Goal: Task Accomplishment & Management: Manage account settings

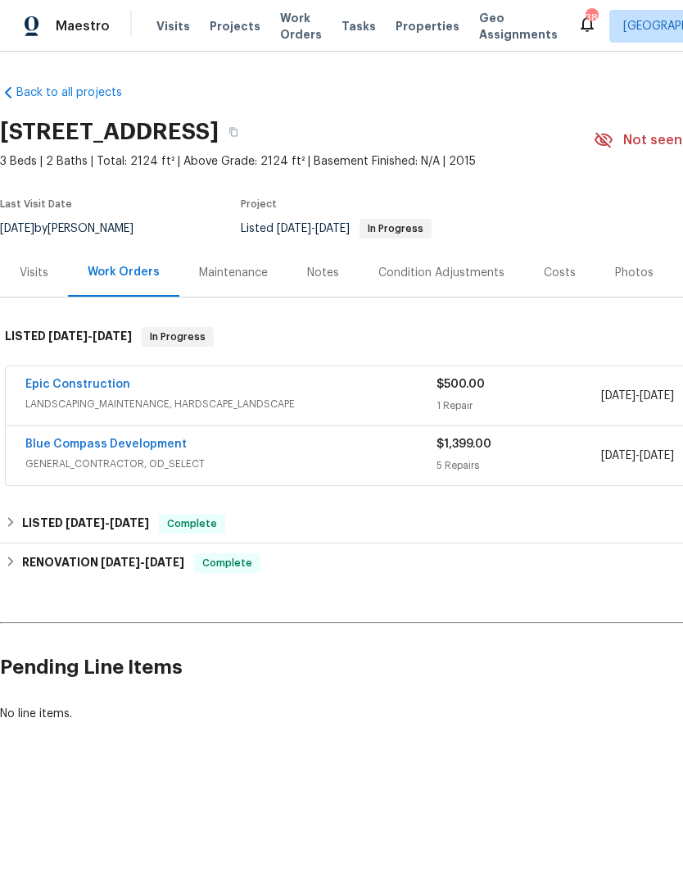
click at [147, 447] on link "Blue Compass Development" at bounding box center [105, 443] width 161 height 11
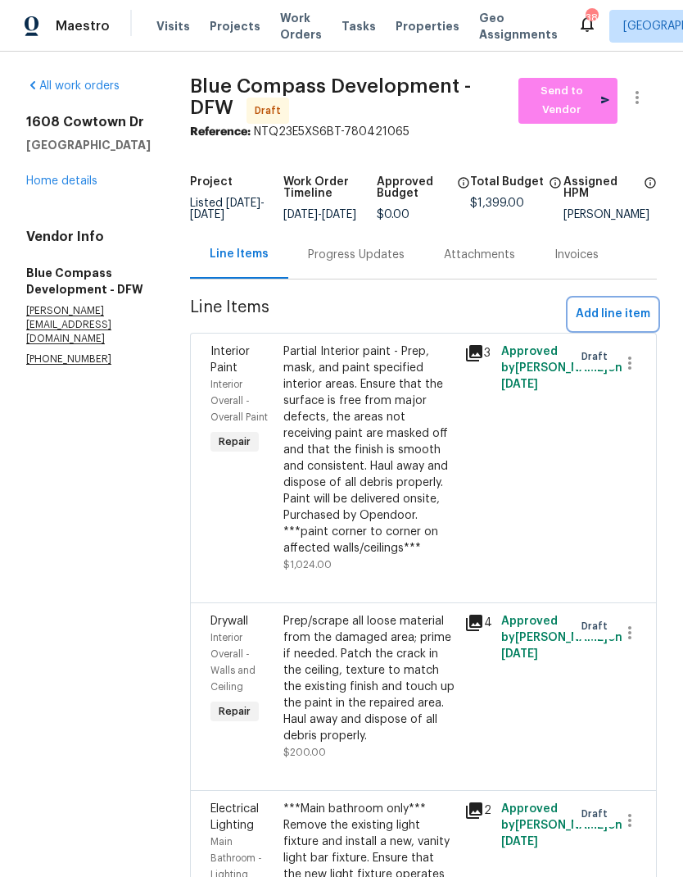
click at [607, 304] on span "Add line item" at bounding box center [613, 314] width 75 height 20
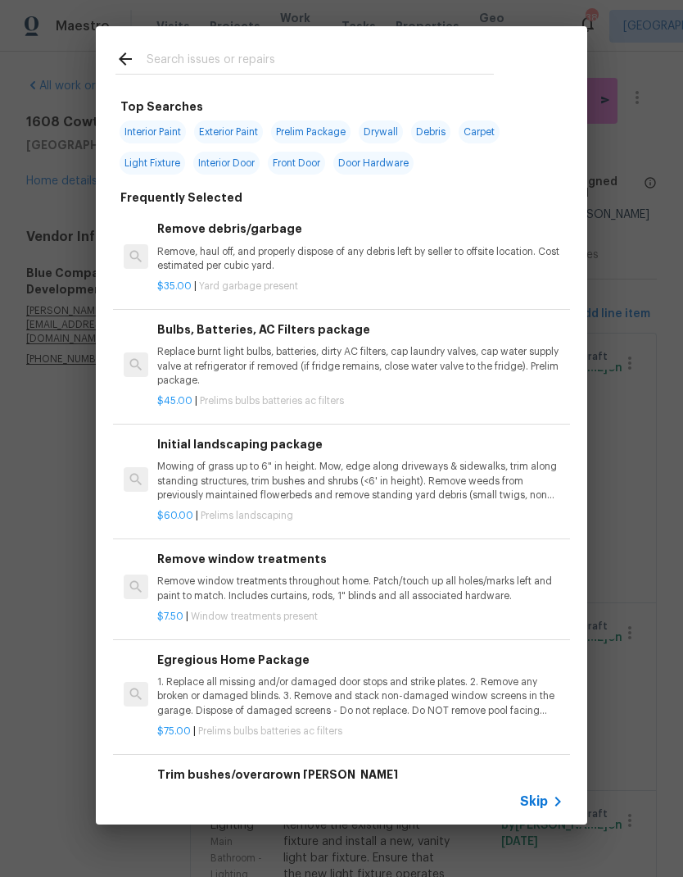
click at [207, 61] on input "text" at bounding box center [320, 61] width 347 height 25
type input "Tile"
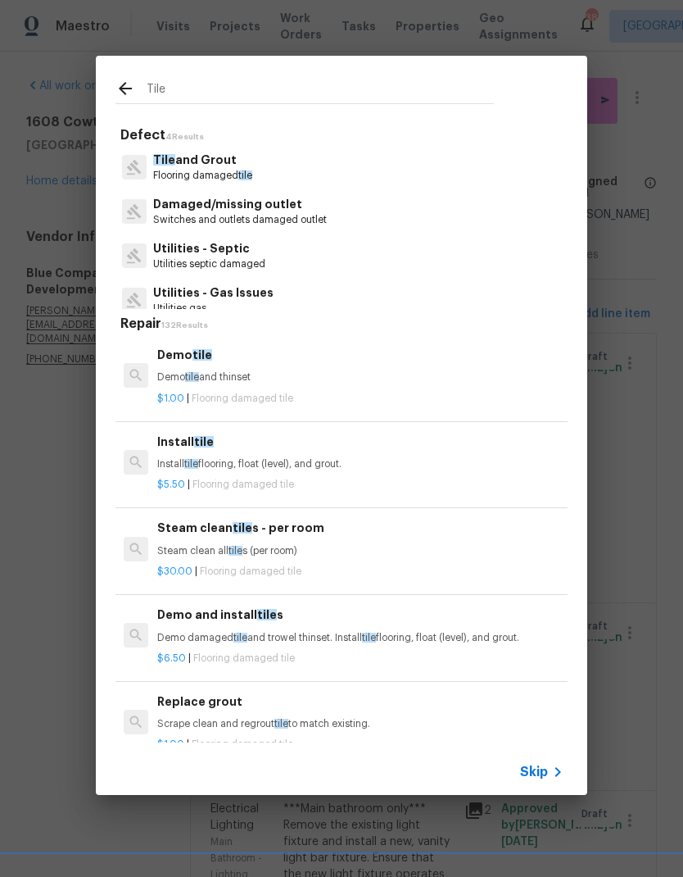
click at [179, 164] on p "Tile and Grout" at bounding box center [202, 160] width 99 height 17
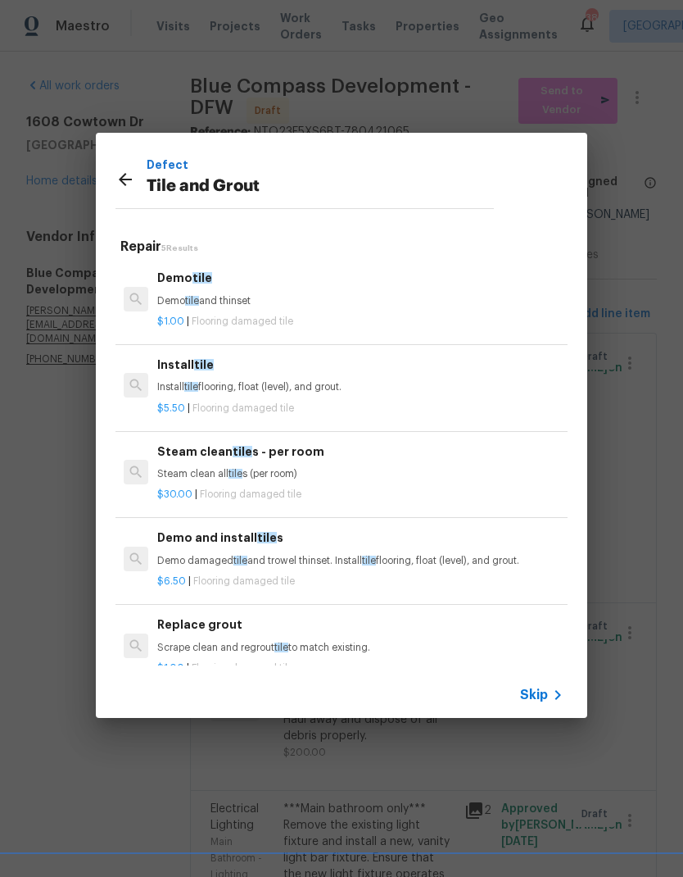
click at [353, 550] on div "Demo and install tile s Demo damaged tile and trowel thinset. Install tile floo…" at bounding box center [360, 547] width 406 height 39
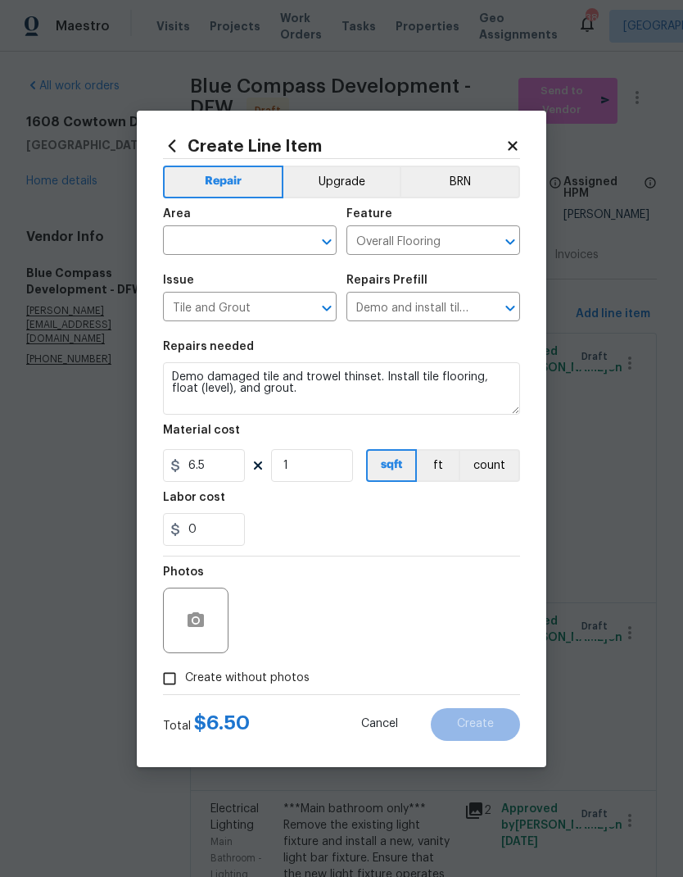
click at [248, 234] on input "text" at bounding box center [227, 241] width 128 height 25
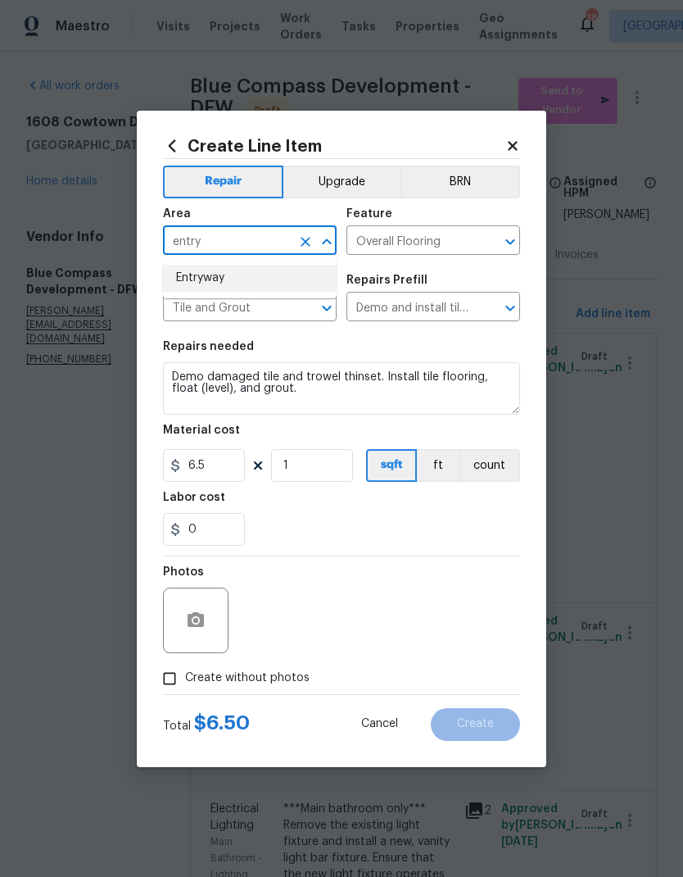
click at [215, 274] on li "Entryway" at bounding box center [250, 278] width 174 height 27
type input "Entryway"
click at [215, 469] on input "6.5" at bounding box center [204, 465] width 82 height 33
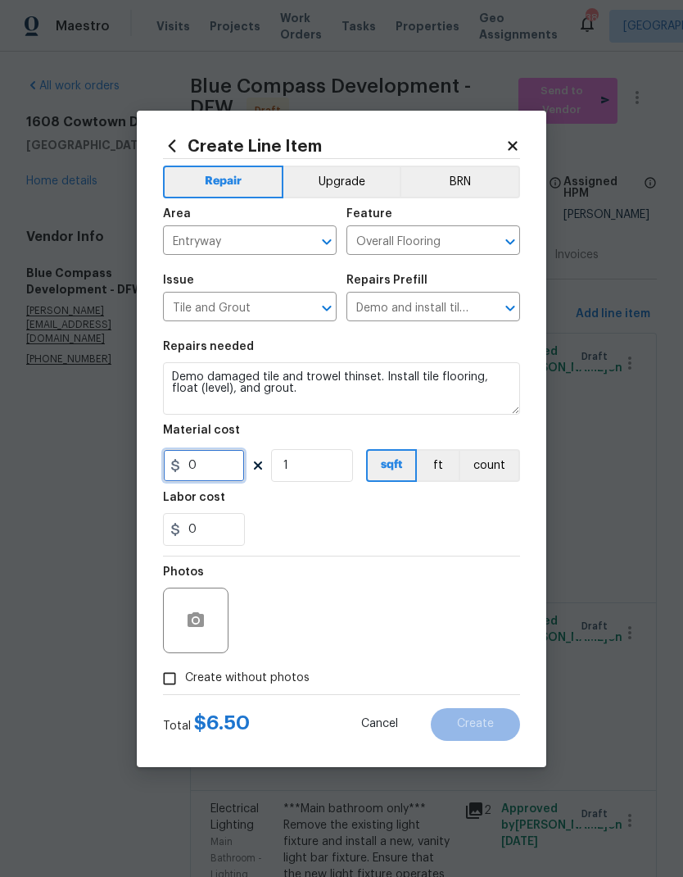
type input "0"
click at [355, 389] on textarea "Demo damaged tile and trowel thinset. Install tile flooring, float (level), and…" at bounding box center [341, 388] width 357 height 52
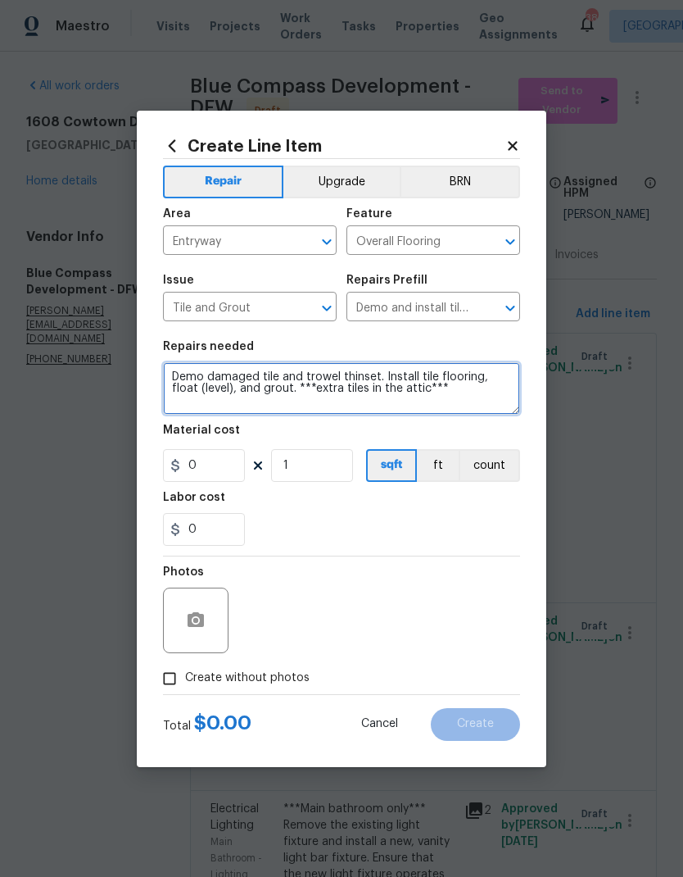
type textarea "Demo damaged tile and trowel thinset. Install tile flooring, float (level), and…"
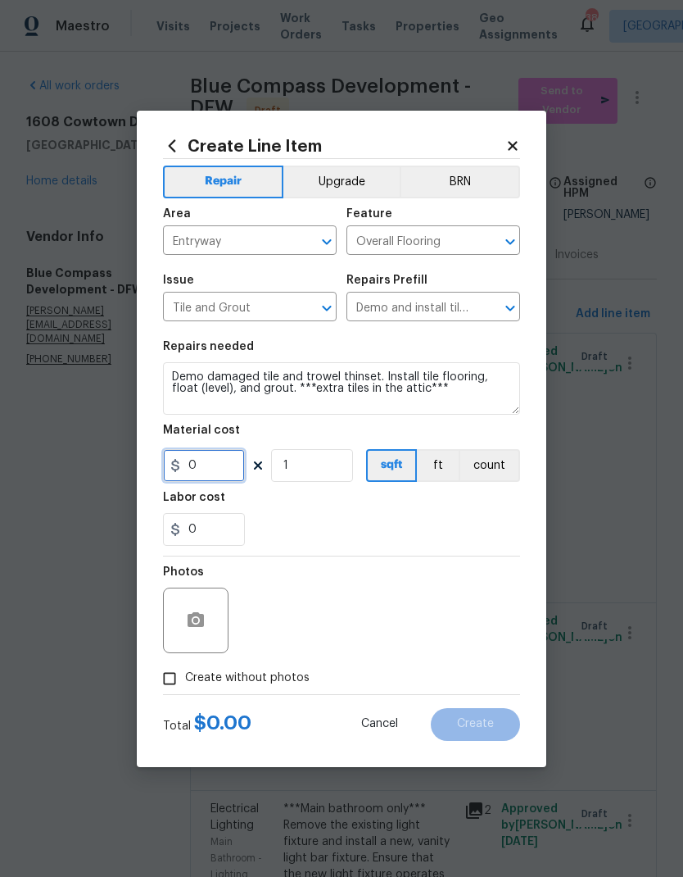
click at [206, 476] on input "0" at bounding box center [204, 465] width 82 height 33
type input "200"
click at [439, 517] on div "0" at bounding box center [341, 529] width 357 height 33
click at [203, 617] on icon "button" at bounding box center [196, 619] width 16 height 15
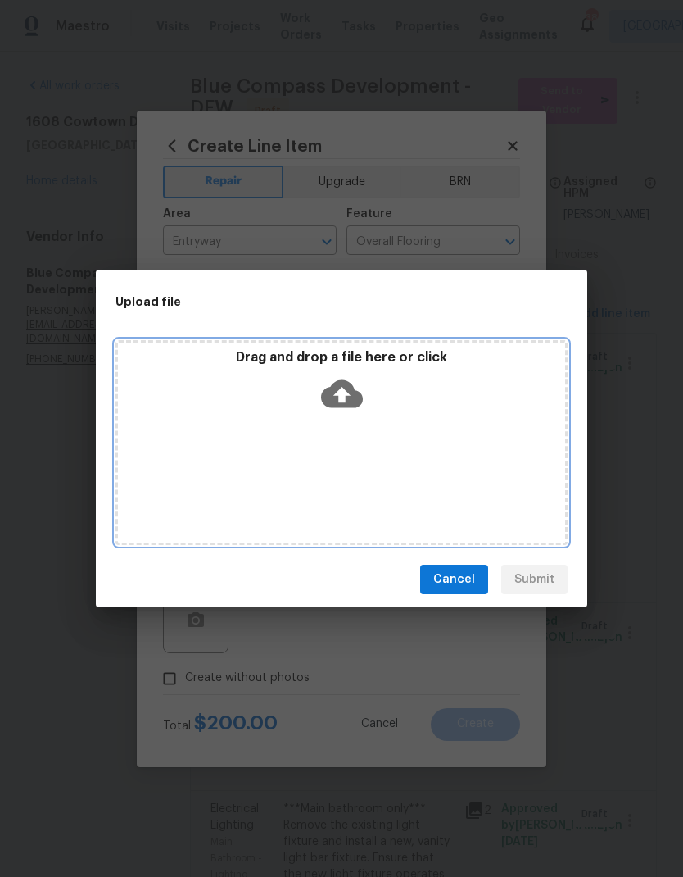
click at [344, 413] on icon at bounding box center [342, 394] width 42 height 42
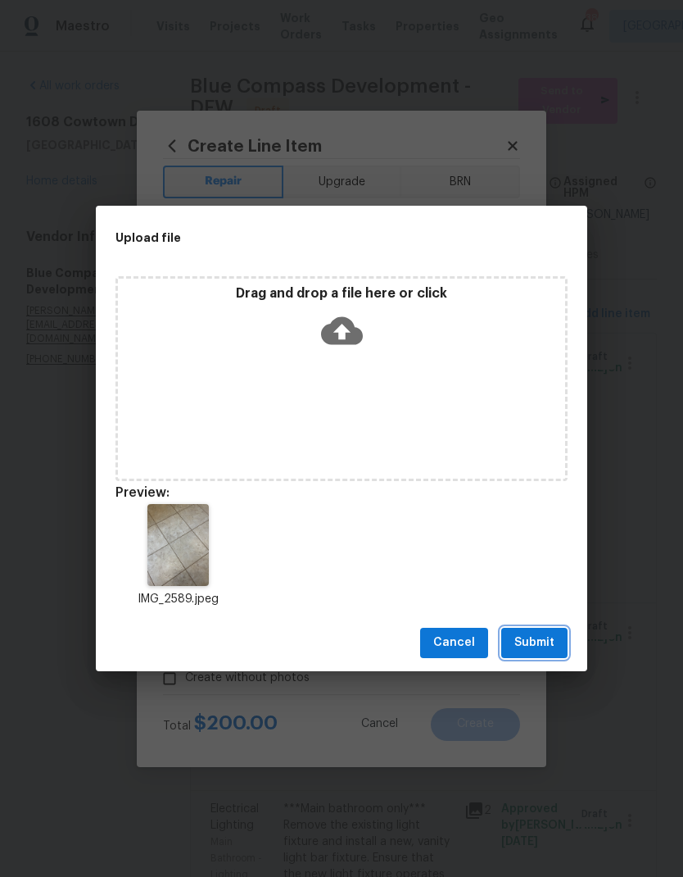
click at [540, 649] on span "Submit" at bounding box center [534, 642] width 40 height 20
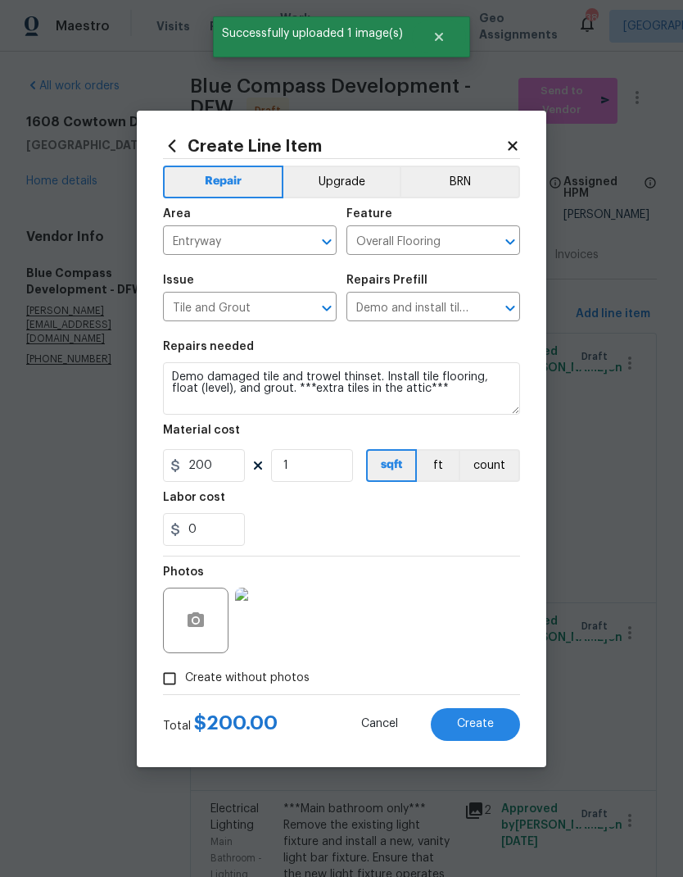
click at [487, 728] on span "Create" at bounding box center [475, 724] width 37 height 12
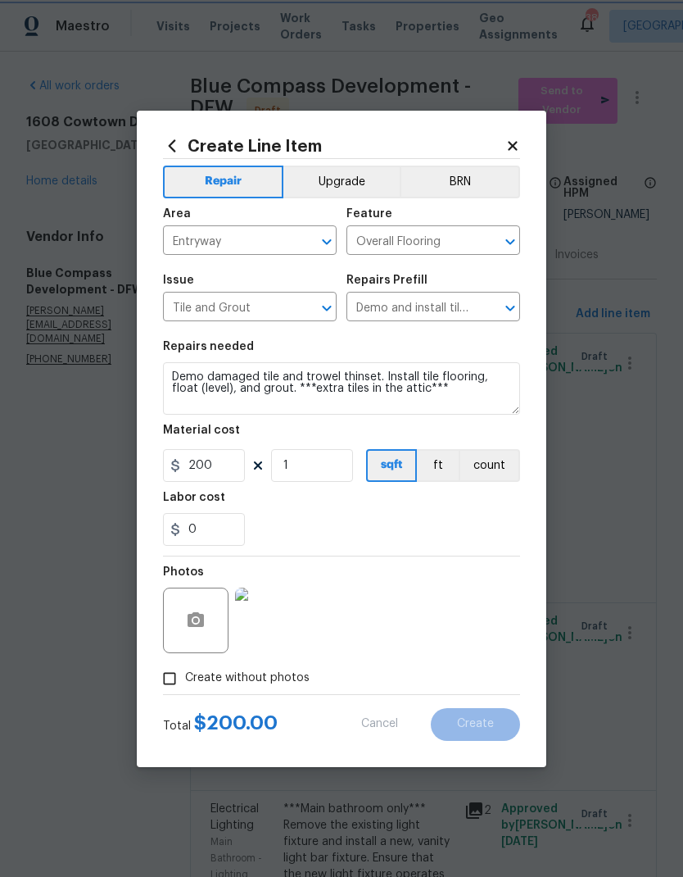
type input "0"
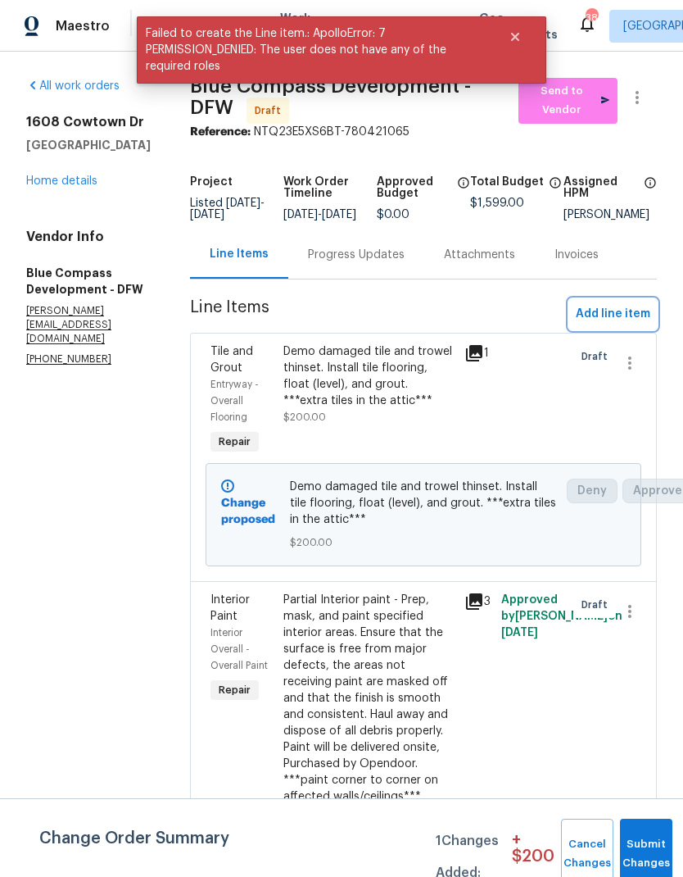
click at [629, 324] on span "Add line item" at bounding box center [613, 314] width 75 height 20
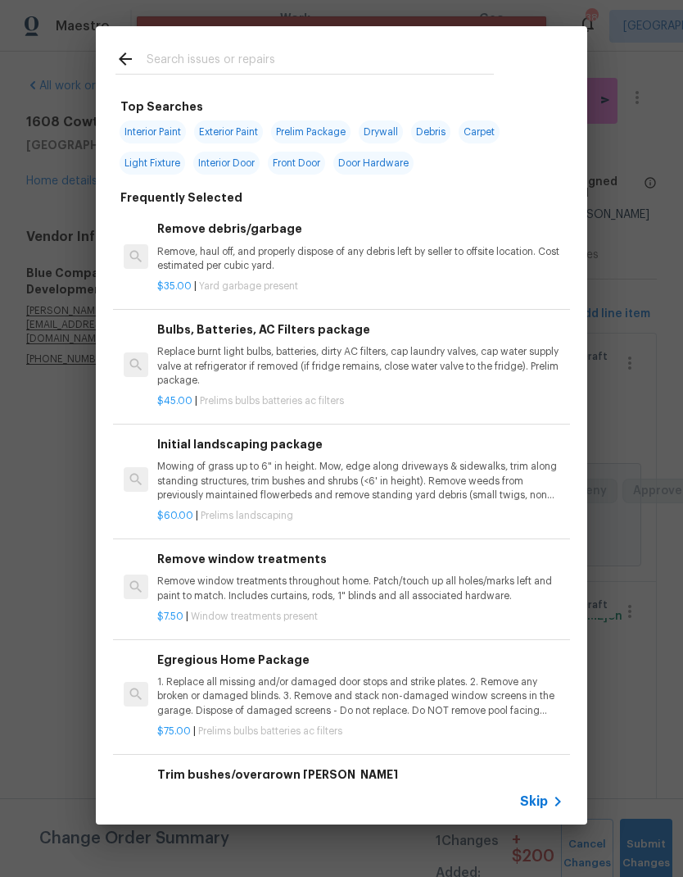
click at [221, 54] on input "text" at bounding box center [320, 61] width 347 height 25
type input "Cabinets"
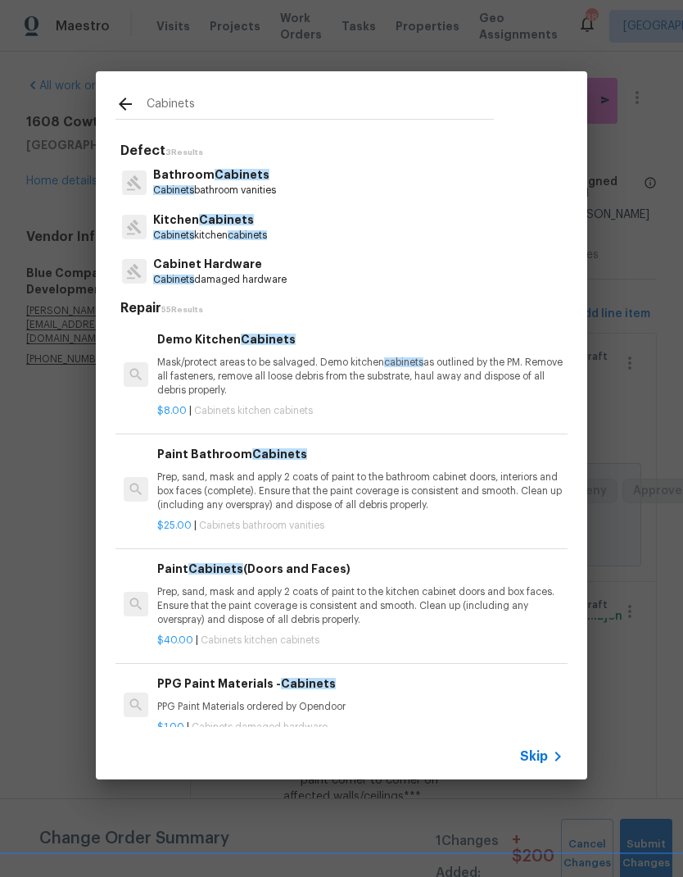
click at [242, 223] on span "Cabinets" at bounding box center [226, 219] width 55 height 11
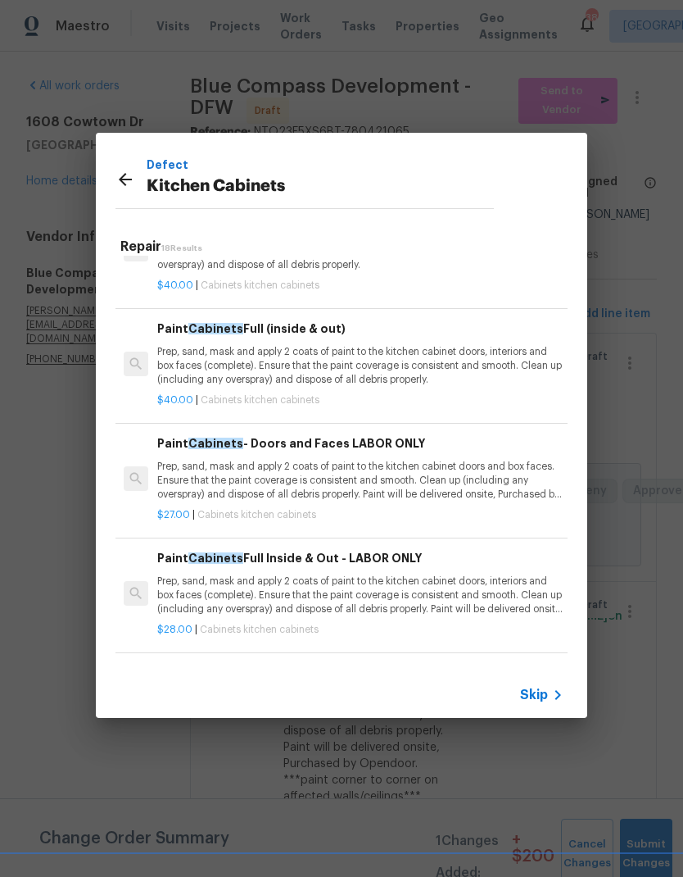
scroll to position [181, 0]
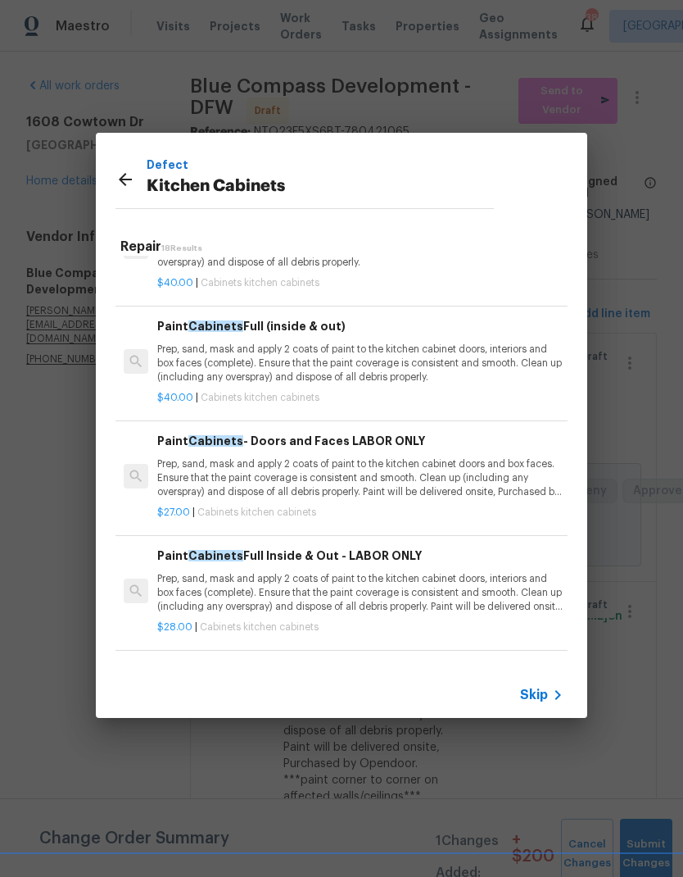
click at [436, 356] on p "Prep, sand, mask and apply 2 coats of paint to the kitchen cabinet doors, inter…" at bounding box center [360, 363] width 406 height 42
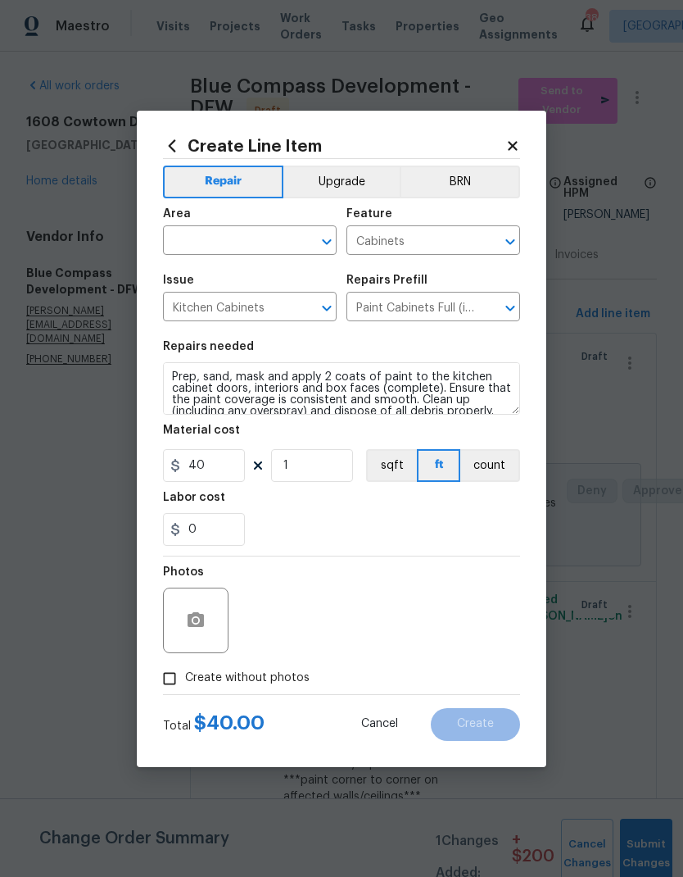
click at [250, 244] on input "text" at bounding box center [227, 241] width 128 height 25
click at [198, 276] on li "Kitchen" at bounding box center [250, 278] width 174 height 27
type input "Kitchen"
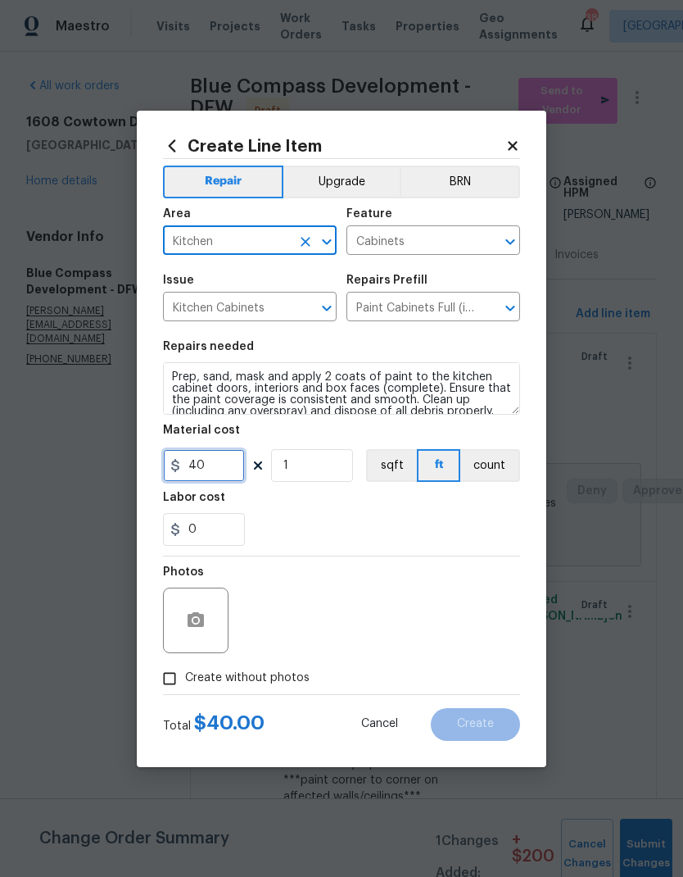
click at [221, 473] on input "40" at bounding box center [204, 465] width 82 height 33
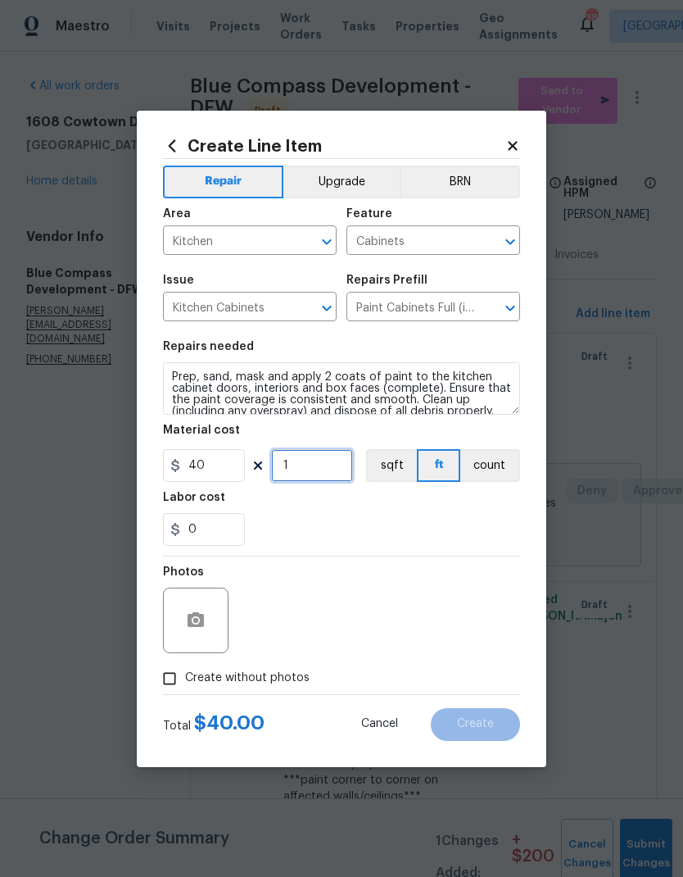
click at [325, 469] on input "1" at bounding box center [312, 465] width 82 height 33
type input "0"
click at [220, 467] on input "40" at bounding box center [204, 465] width 82 height 33
type input "1000"
click at [319, 467] on input "0" at bounding box center [312, 465] width 82 height 33
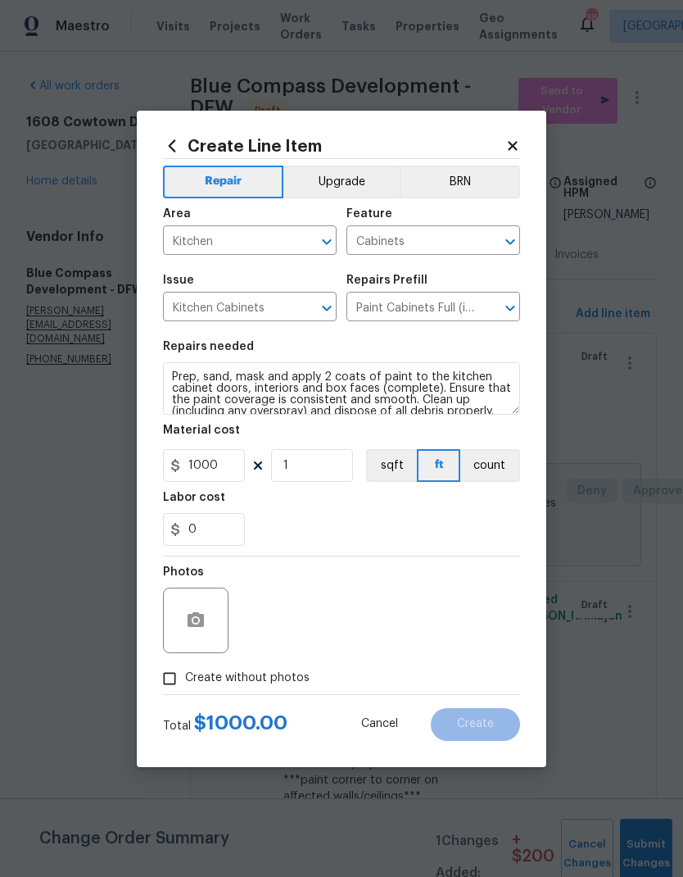
click at [457, 545] on div "0" at bounding box center [341, 529] width 357 height 33
click at [199, 623] on icon "button" at bounding box center [196, 619] width 16 height 15
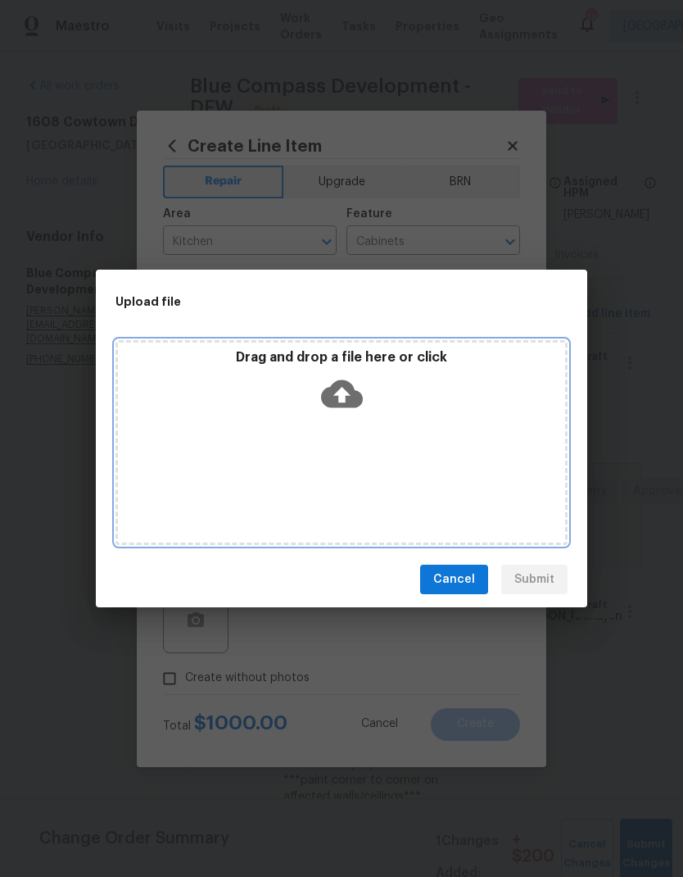
click at [344, 401] on icon at bounding box center [342, 394] width 42 height 42
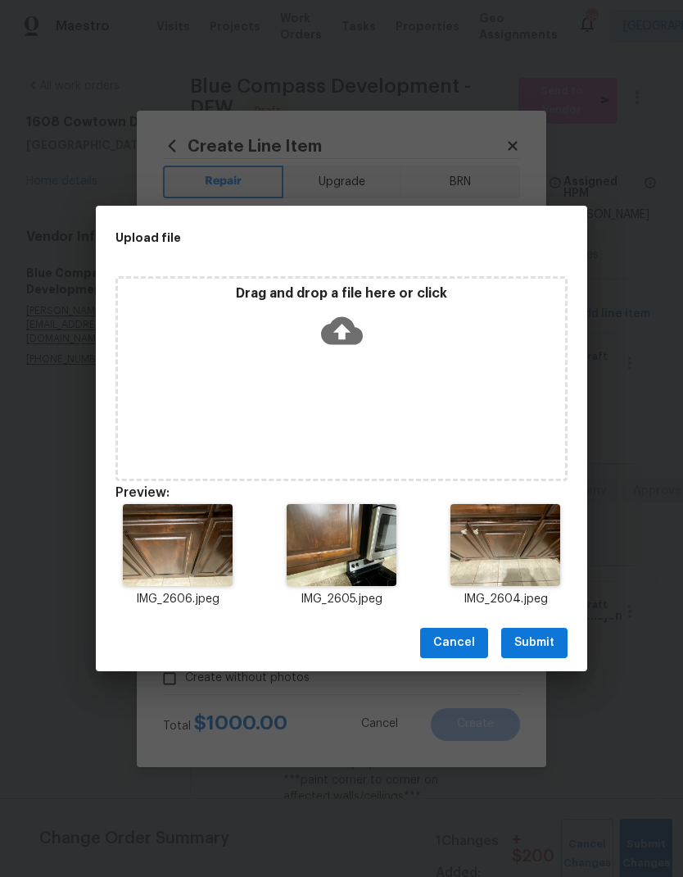
click at [544, 638] on span "Submit" at bounding box center [534, 642] width 40 height 20
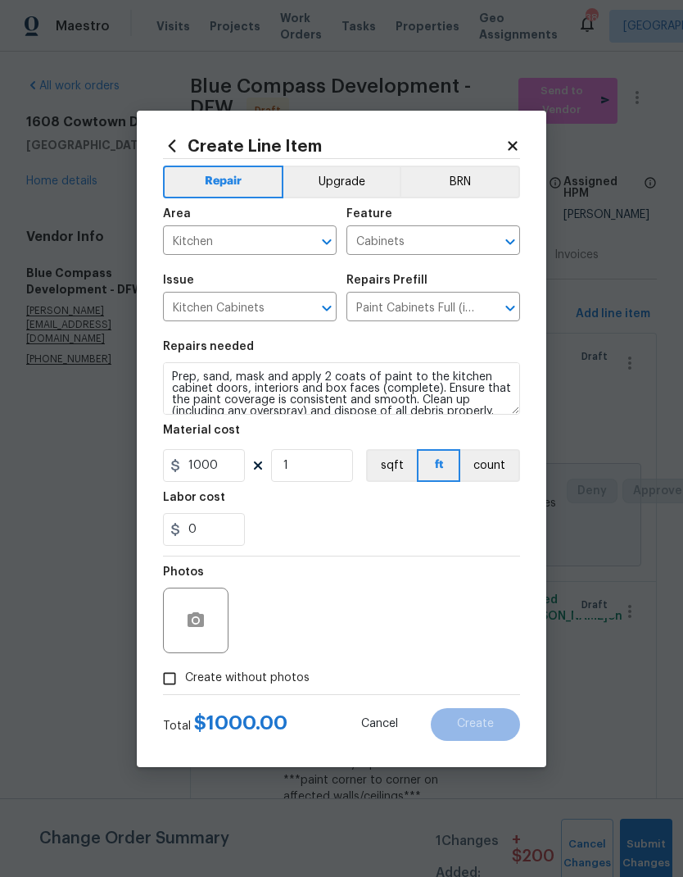
click at [342, 174] on button "Upgrade" at bounding box center [341, 181] width 117 height 33
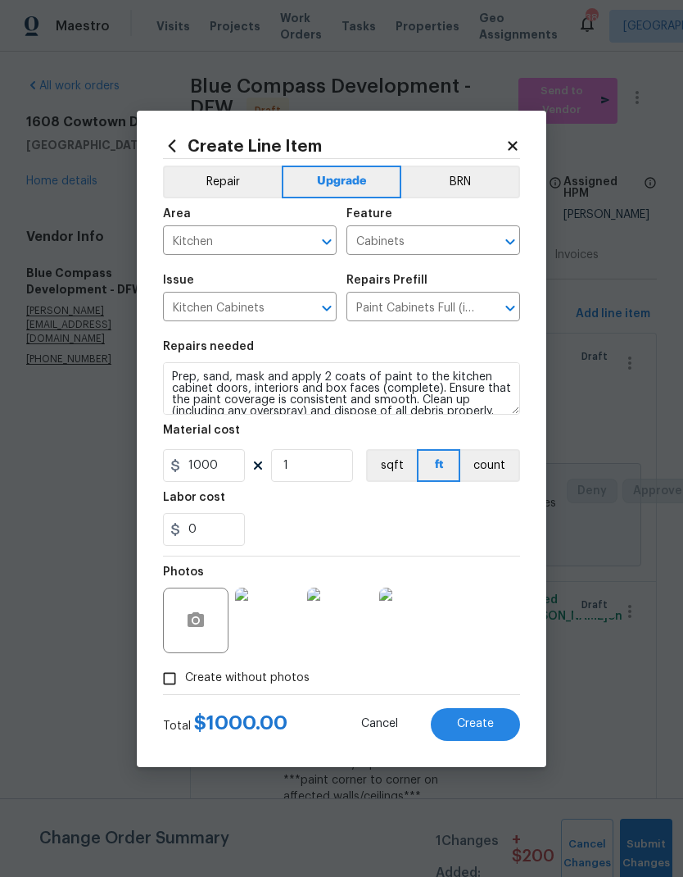
click at [498, 725] on button "Create" at bounding box center [475, 724] width 89 height 33
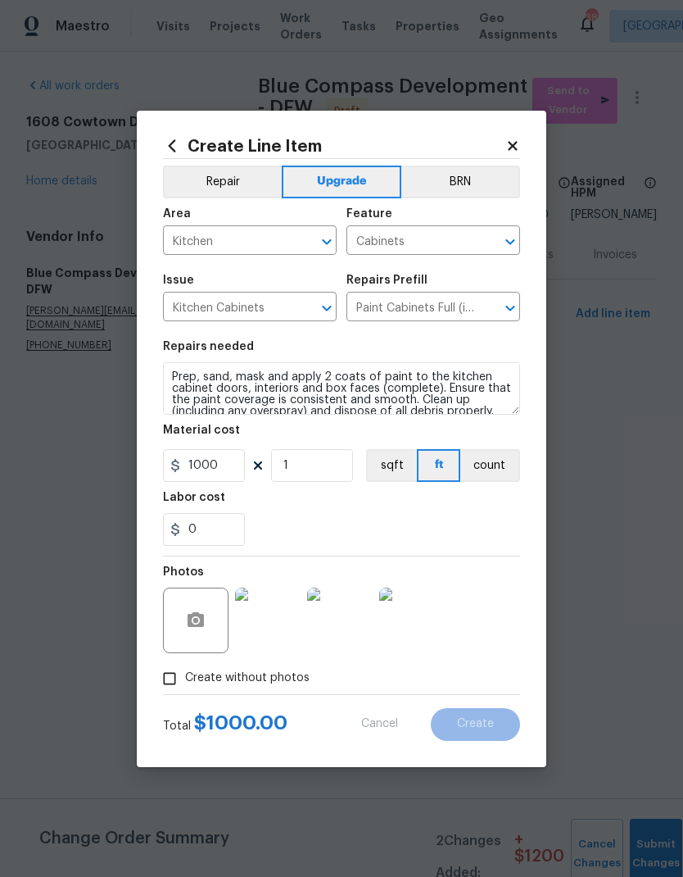
type input "0"
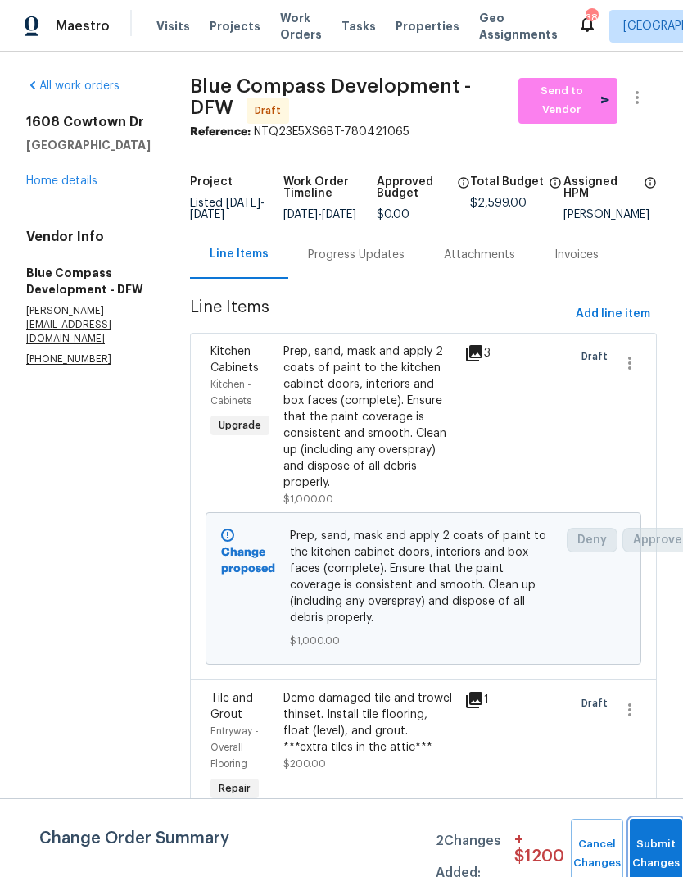
click at [650, 841] on button "Submit Changes" at bounding box center [656, 853] width 52 height 70
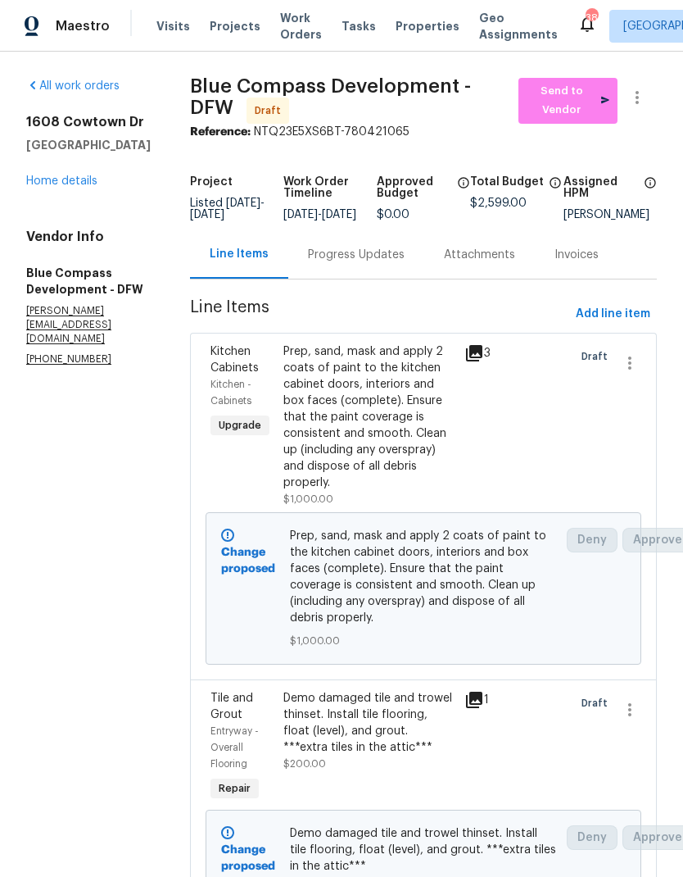
click at [76, 175] on link "Home details" at bounding box center [61, 180] width 71 height 11
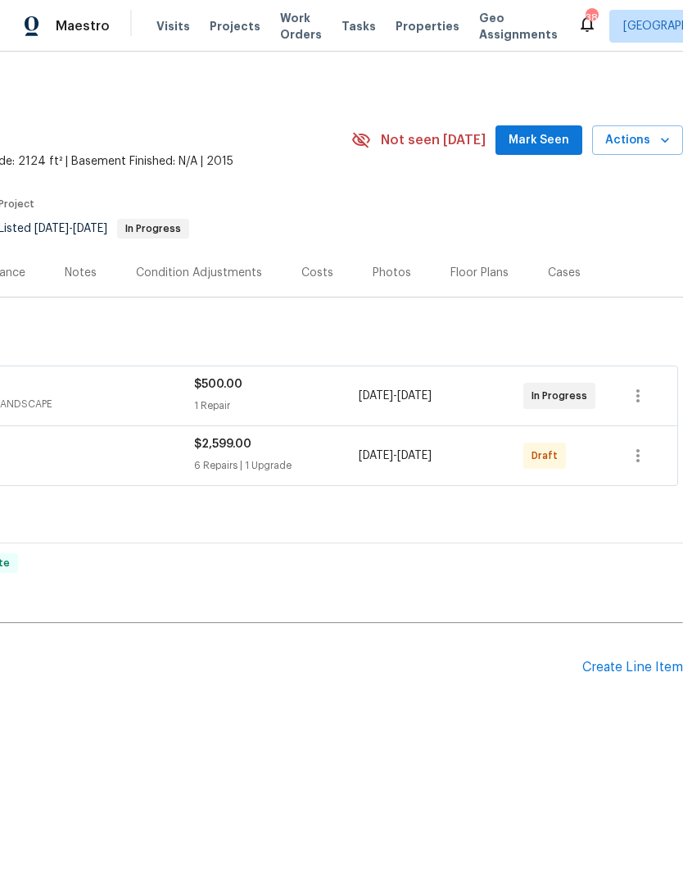
scroll to position [0, 243]
click at [642, 462] on icon "button" at bounding box center [638, 456] width 20 height 20
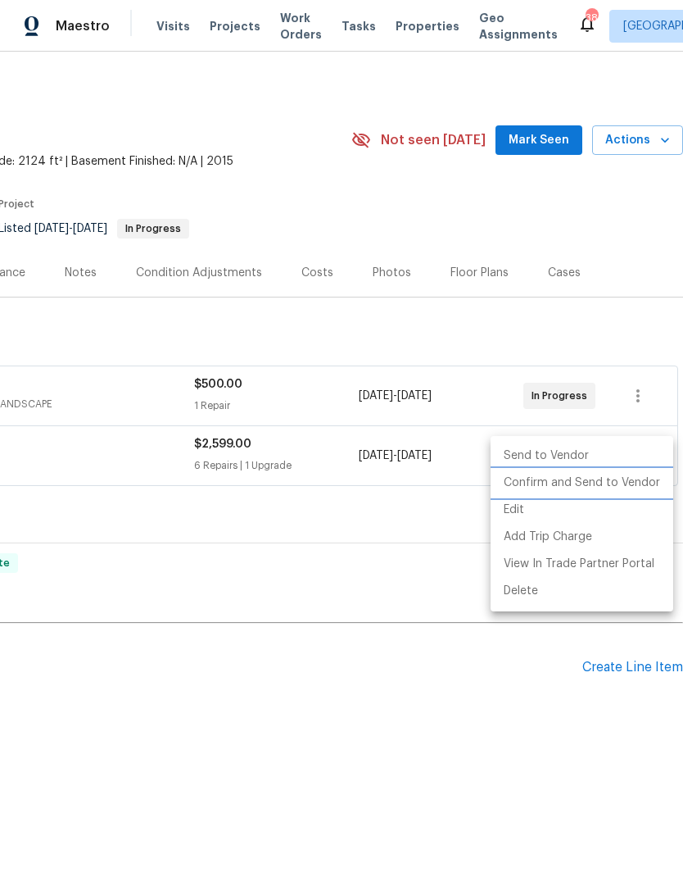
click at [614, 485] on li "Confirm and Send to Vendor" at bounding box center [582, 482] width 183 height 27
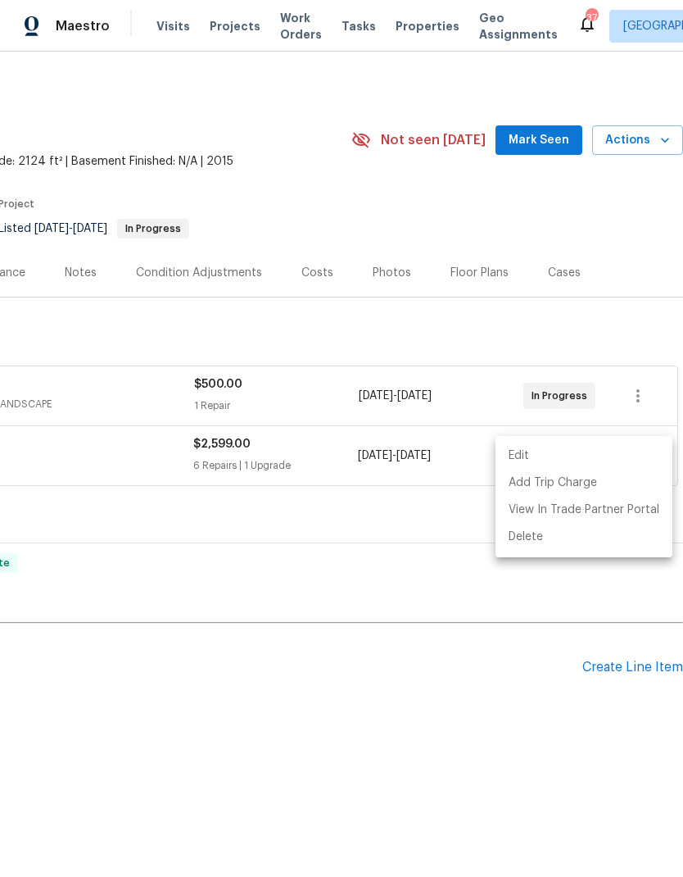
click at [387, 560] on div at bounding box center [341, 438] width 683 height 877
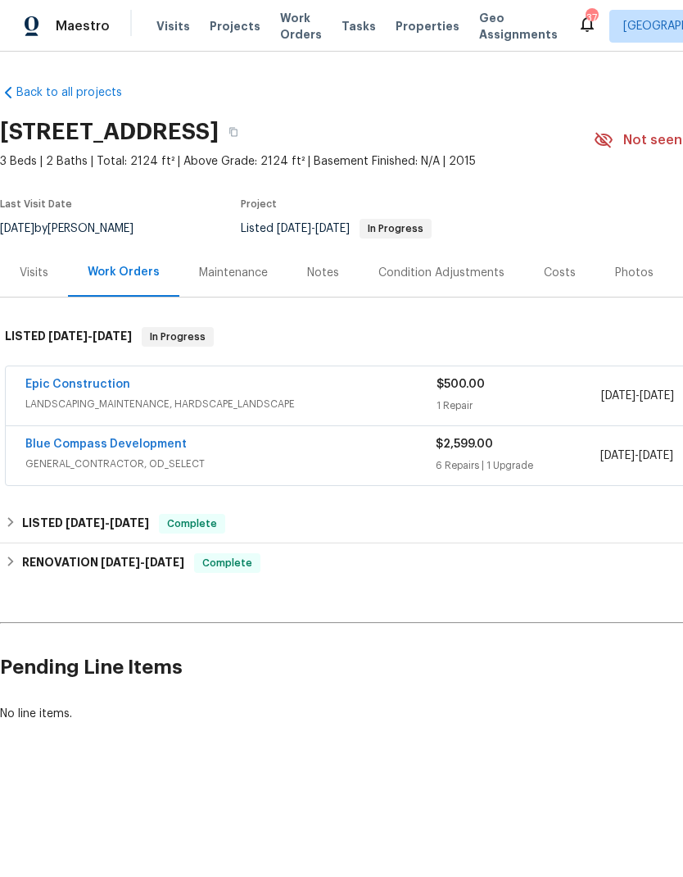
scroll to position [0, 0]
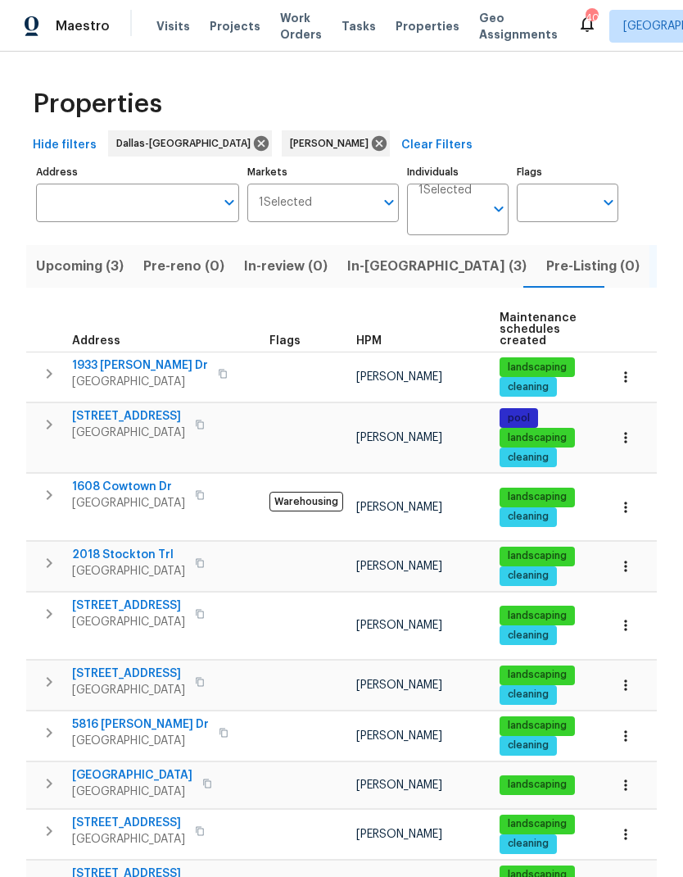
click at [627, 499] on icon "button" at bounding box center [626, 507] width 16 height 16
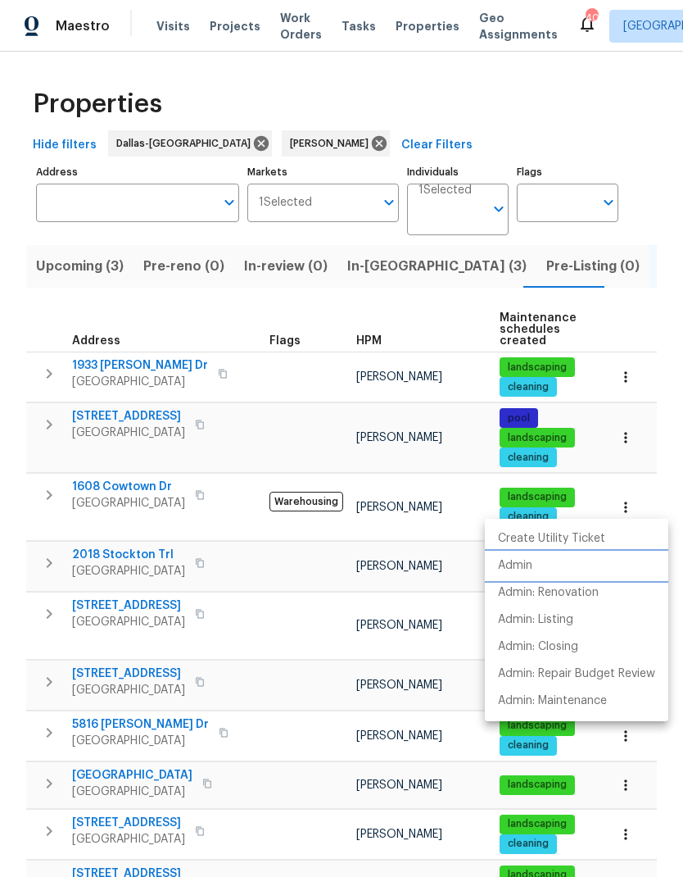
click at [531, 560] on p "Admin" at bounding box center [515, 565] width 34 height 17
click at [392, 266] on div at bounding box center [341, 438] width 683 height 877
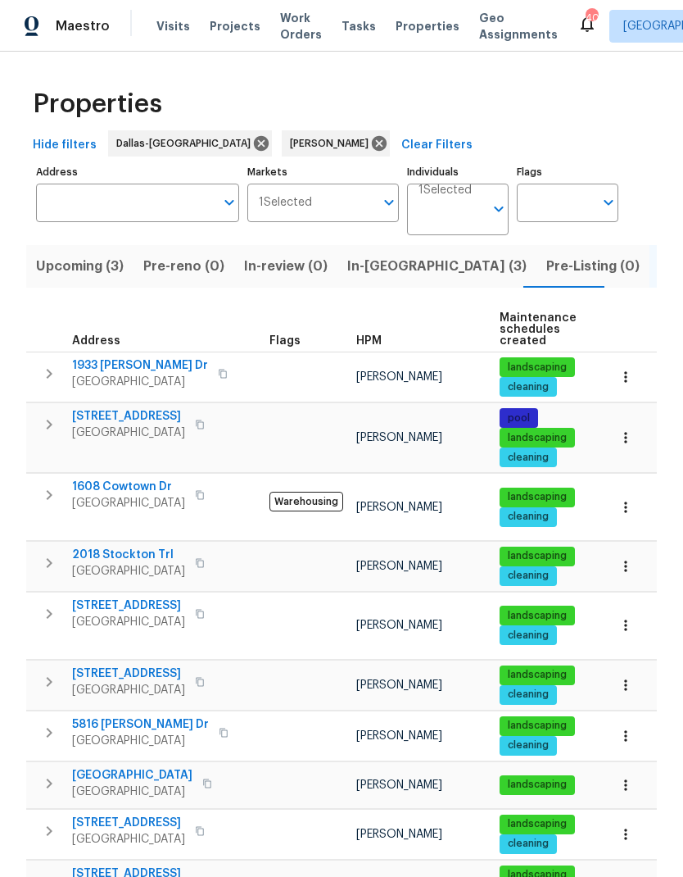
click at [381, 268] on span "In-reno (3)" at bounding box center [436, 266] width 179 height 23
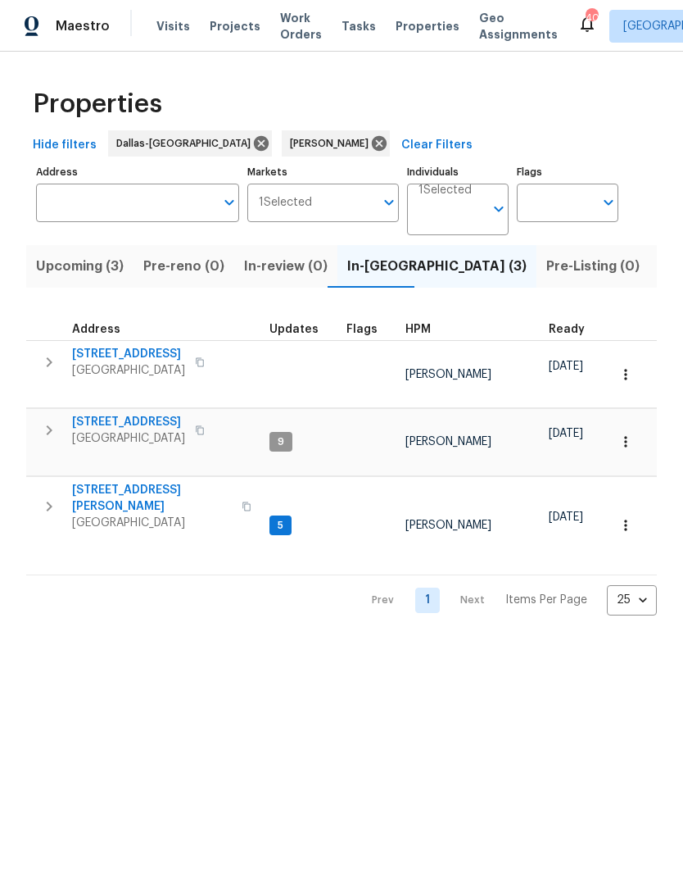
click at [55, 420] on icon "button" at bounding box center [49, 430] width 20 height 20
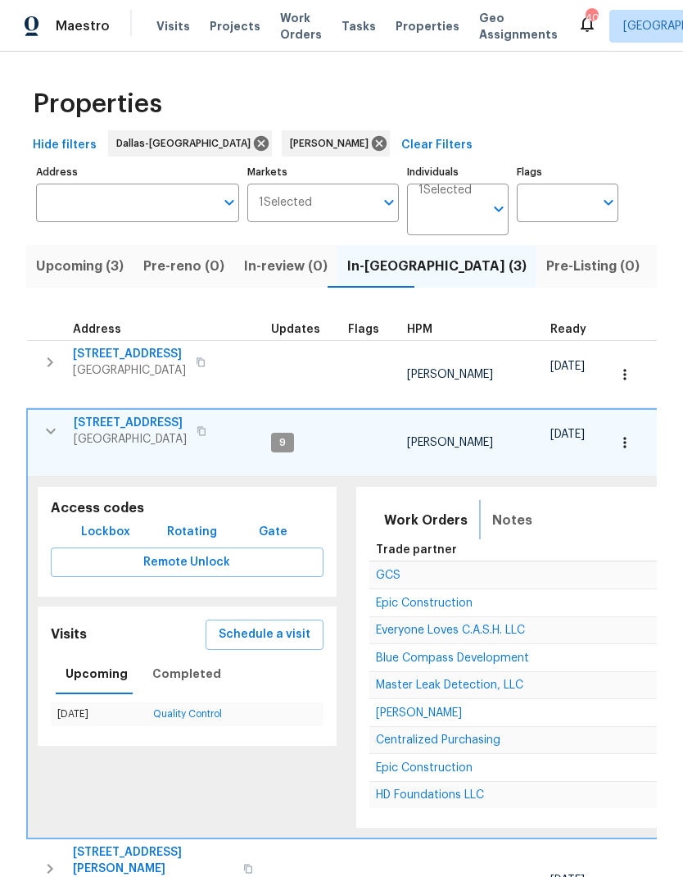
click at [506, 509] on span "Notes" at bounding box center [512, 520] width 40 height 23
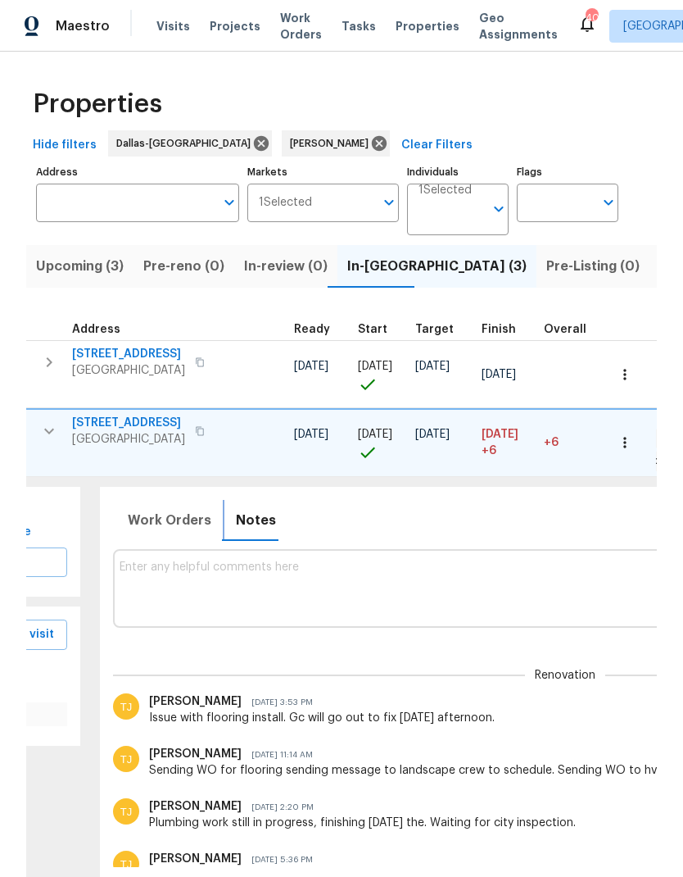
scroll to position [6, 260]
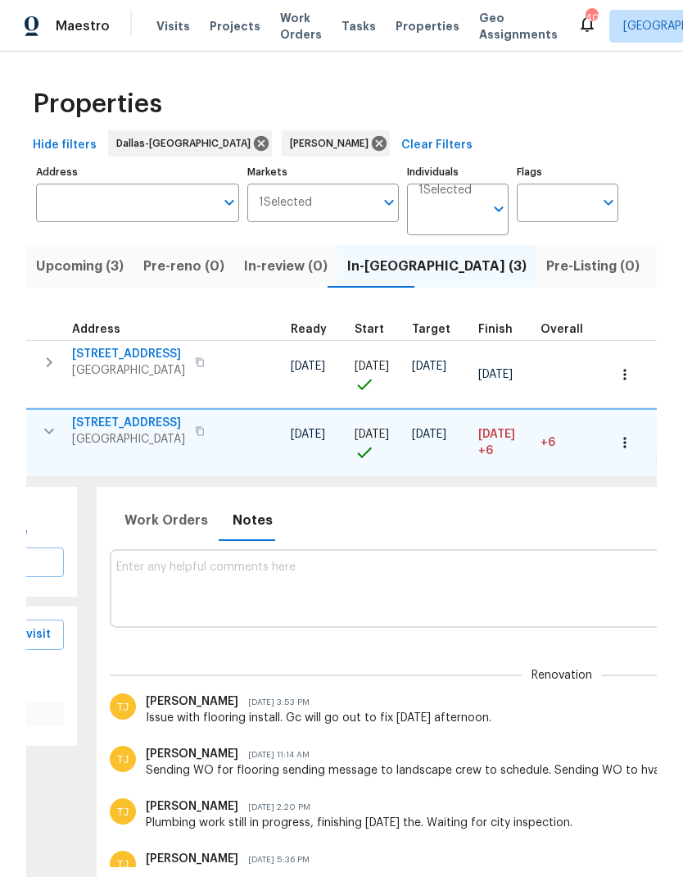
click at [532, 560] on textarea at bounding box center [561, 587] width 891 height 55
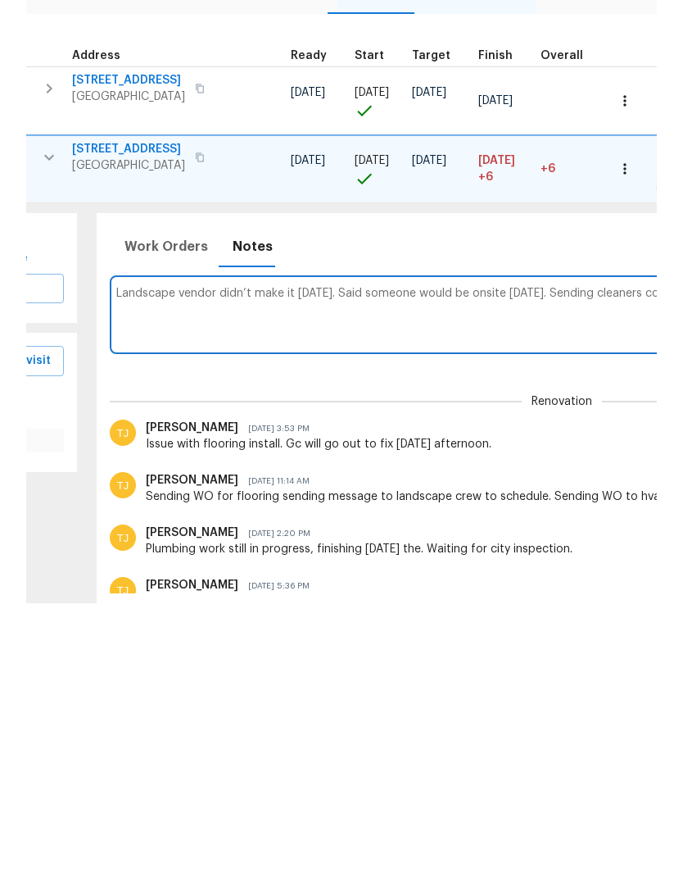
scroll to position [6, 578]
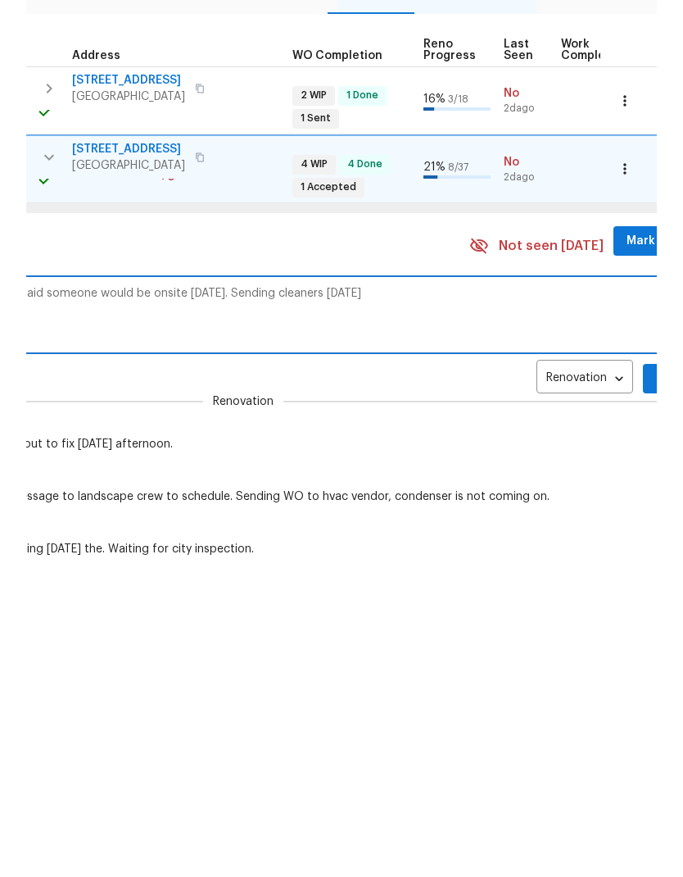
type textarea "Landscape vendor didn’t make it yesterday. Said someone would be onsite today. …"
click at [656, 642] on span "Add" at bounding box center [669, 652] width 26 height 20
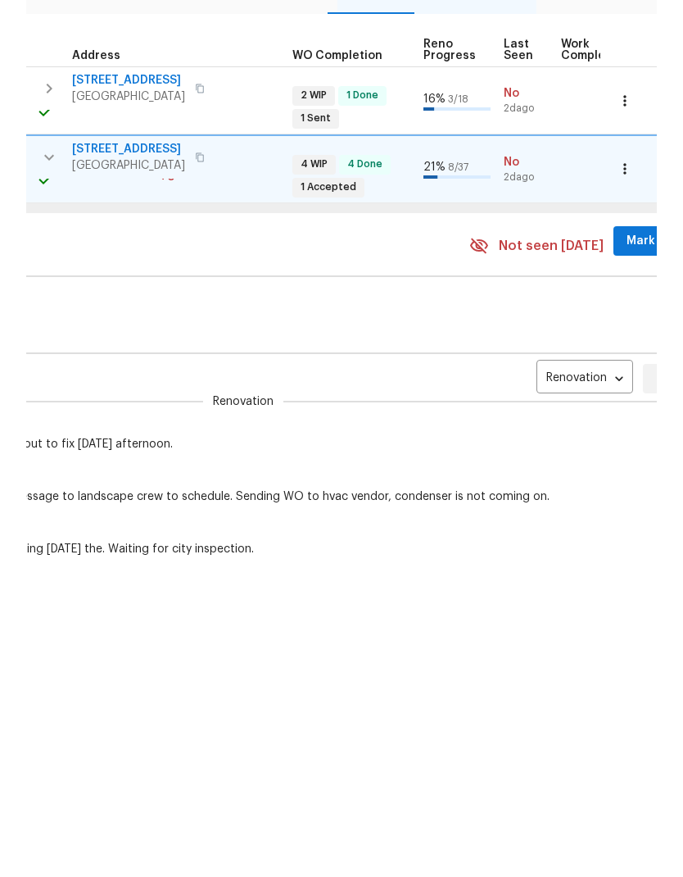
scroll to position [66, 0]
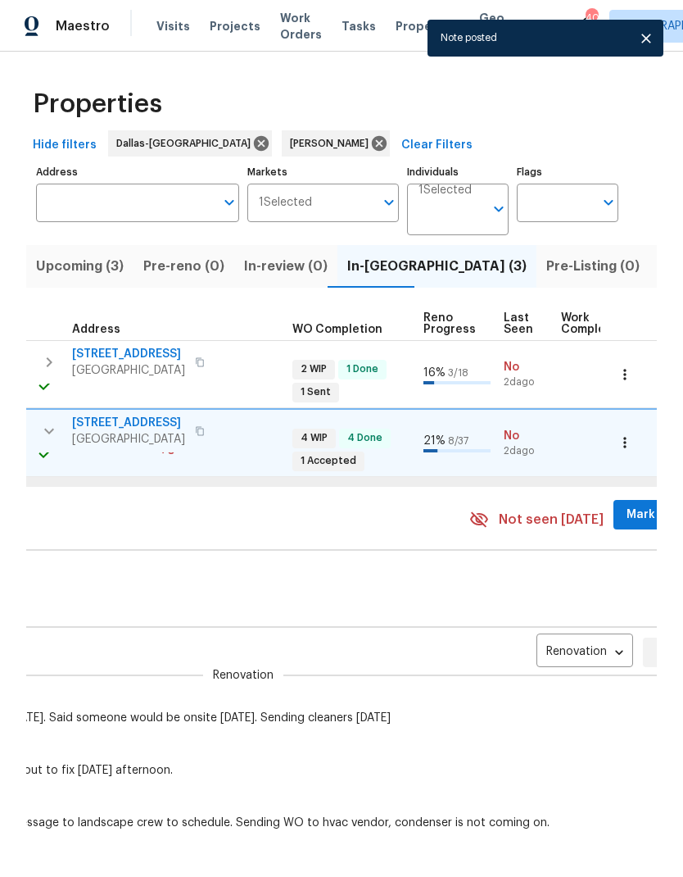
click at [632, 505] on span "Mark Seen" at bounding box center [657, 515] width 61 height 20
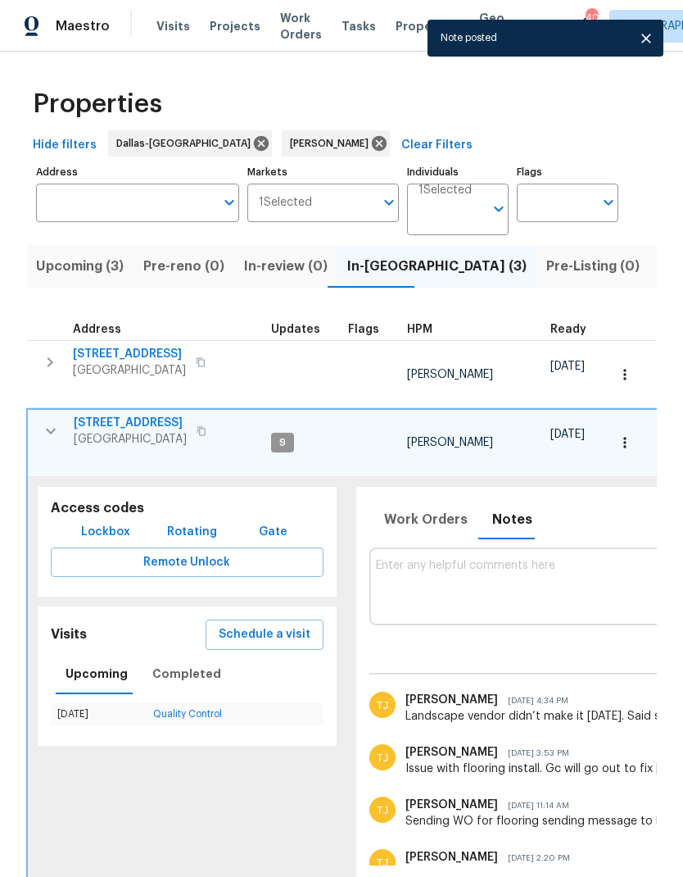
scroll to position [13, 0]
click at [55, 421] on icon "button" at bounding box center [51, 431] width 20 height 20
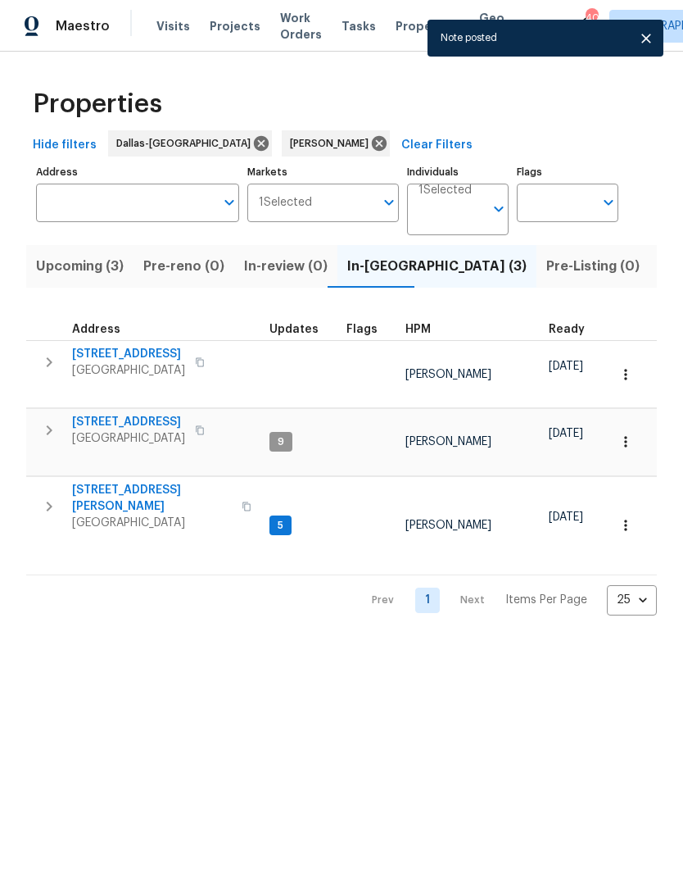
scroll to position [0, 0]
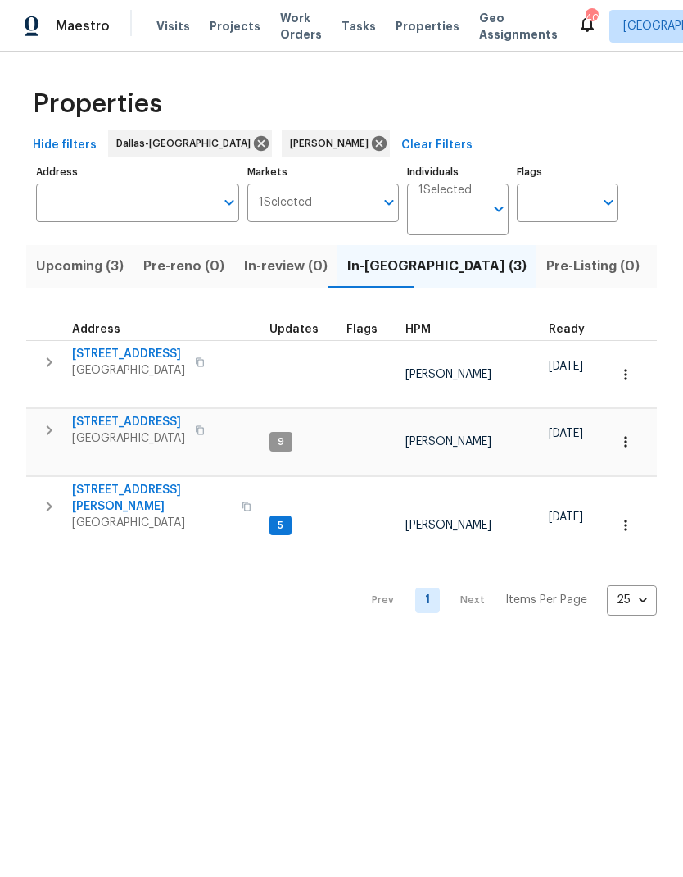
click at [50, 304] on div "Upcoming (3) Pre-reno (0) In-review (0) In-reno (3) Pre-Listing (0) Listed (11)…" at bounding box center [341, 425] width 631 height 380
click at [53, 352] on icon "button" at bounding box center [49, 362] width 20 height 20
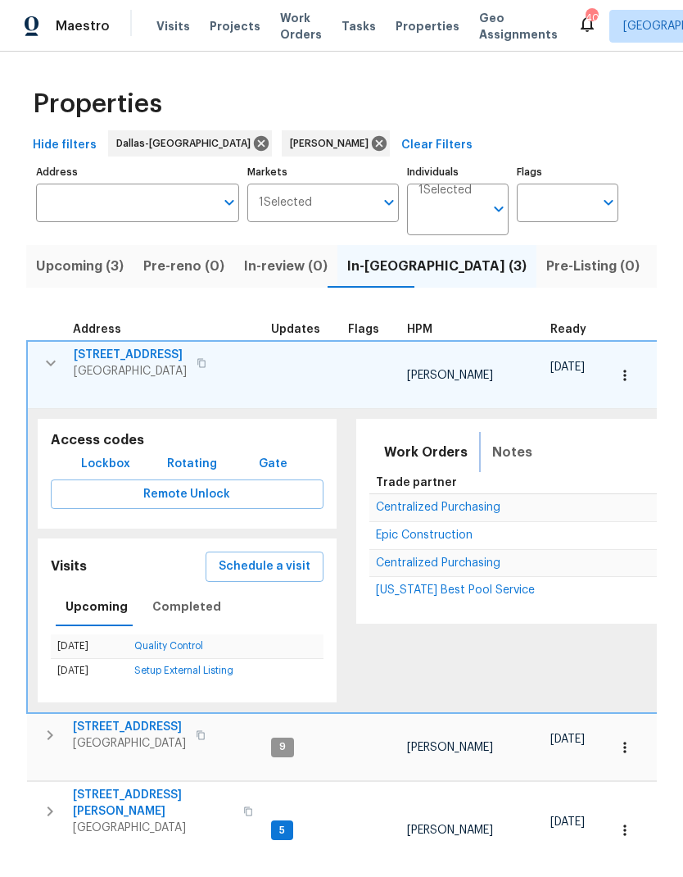
click at [496, 441] on span "Notes" at bounding box center [512, 452] width 40 height 23
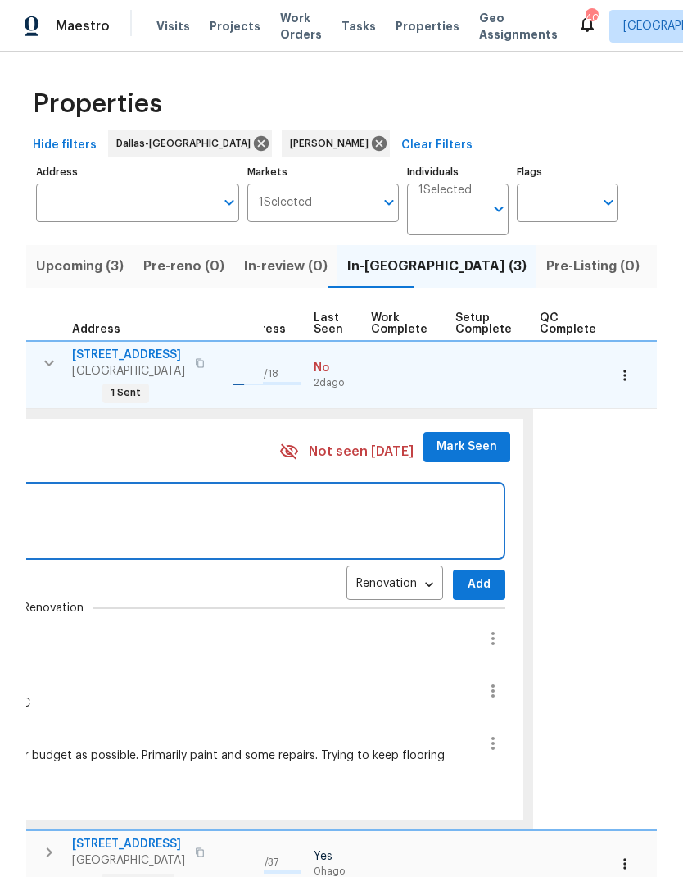
scroll to position [13, 768]
type textarea "Additional paint ordered"
click at [467, 574] on span "Add" at bounding box center [480, 584] width 26 height 20
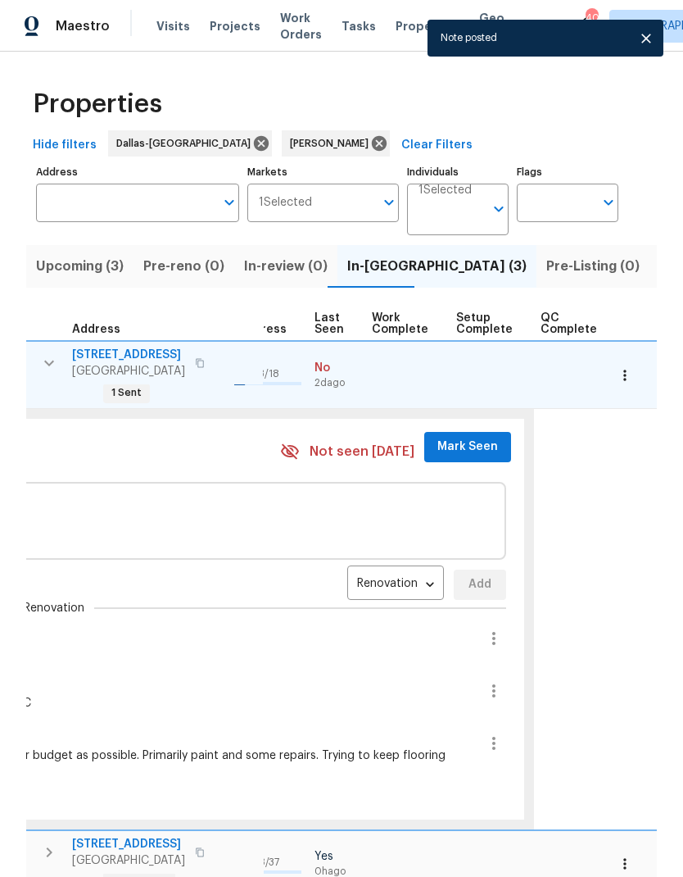
click at [460, 437] on span "Mark Seen" at bounding box center [467, 447] width 61 height 20
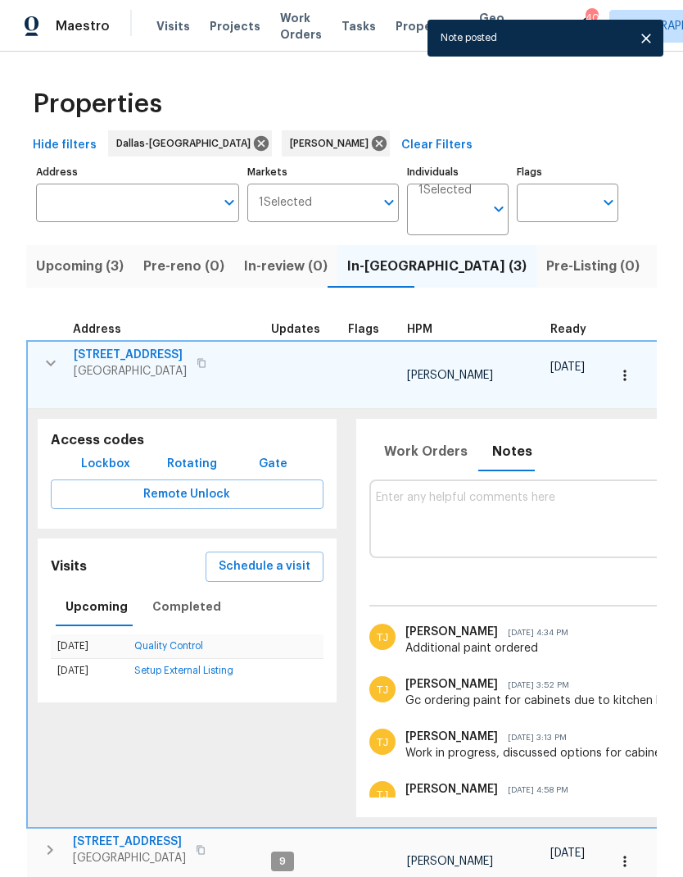
scroll to position [0, 0]
click at [57, 357] on icon "button" at bounding box center [51, 363] width 20 height 20
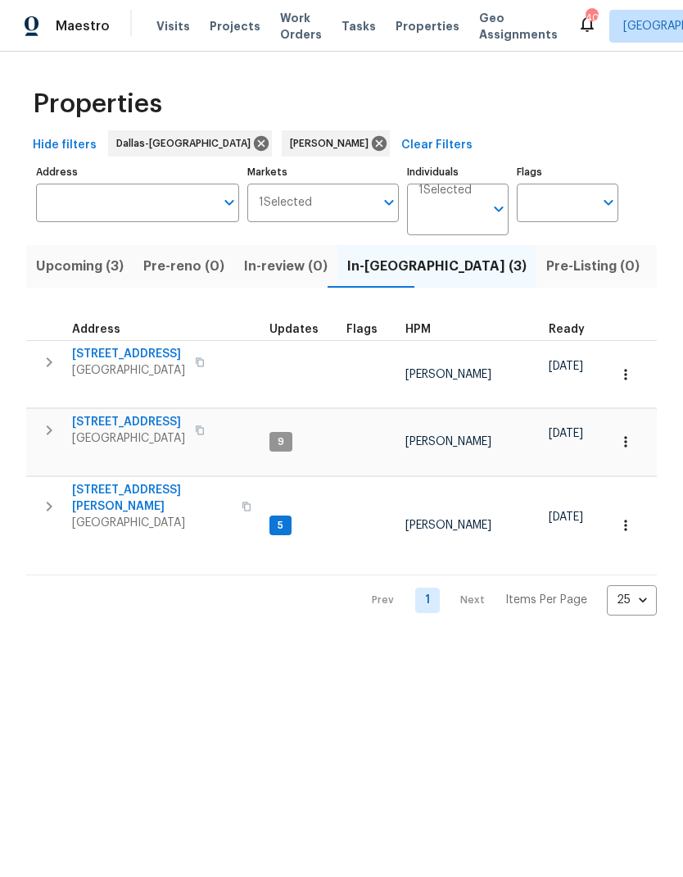
click at [52, 496] on icon "button" at bounding box center [49, 506] width 20 height 20
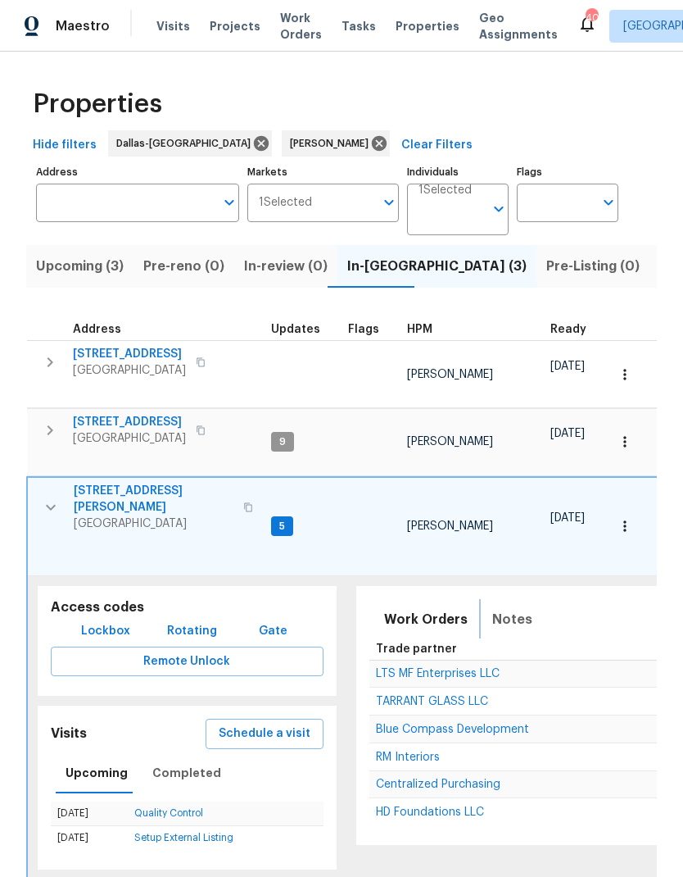
click at [498, 608] on span "Notes" at bounding box center [512, 619] width 40 height 23
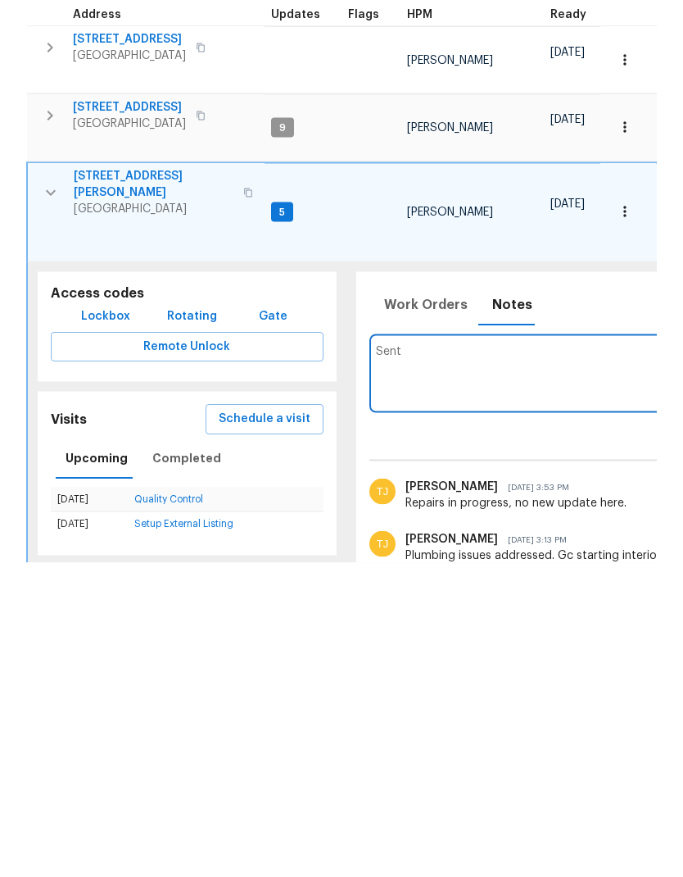
type textarea "Sen"
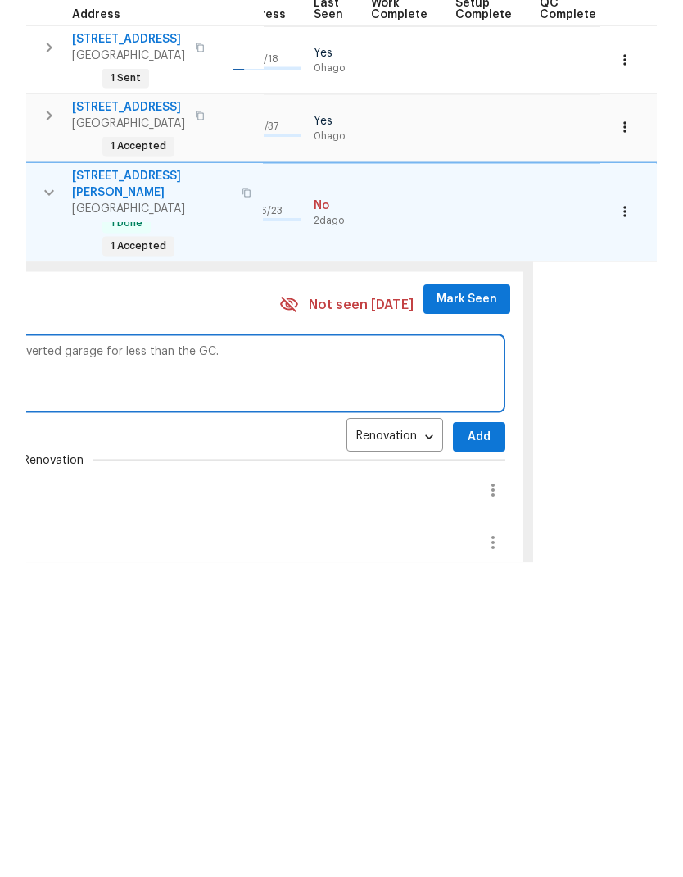
scroll to position [0, 768]
type textarea "Sent request for flooring, need to see if they will float the flooring in the c…"
click at [467, 741] on span "Add" at bounding box center [480, 751] width 26 height 20
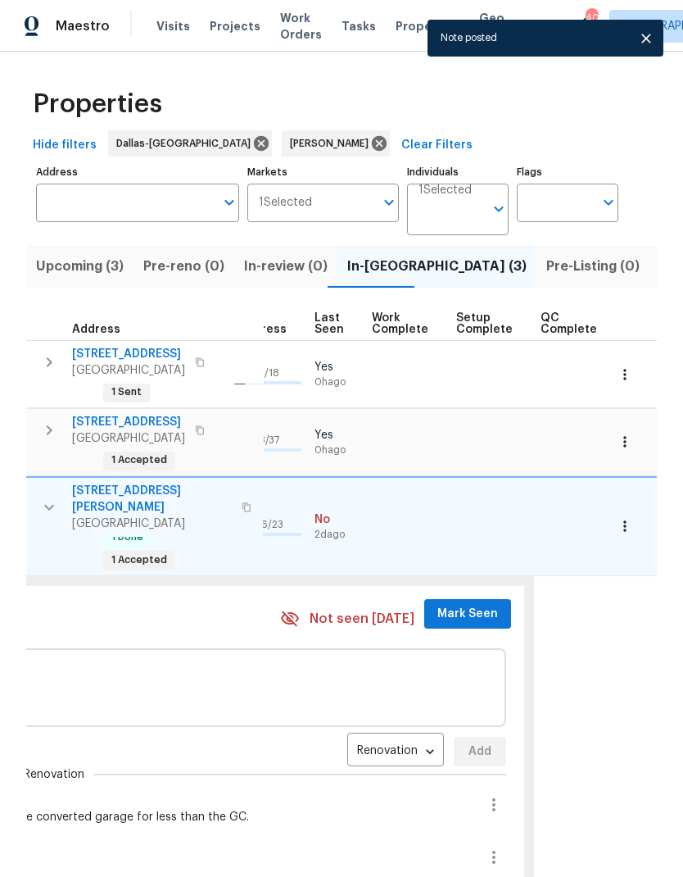
click at [457, 604] on span "Mark Seen" at bounding box center [467, 614] width 61 height 20
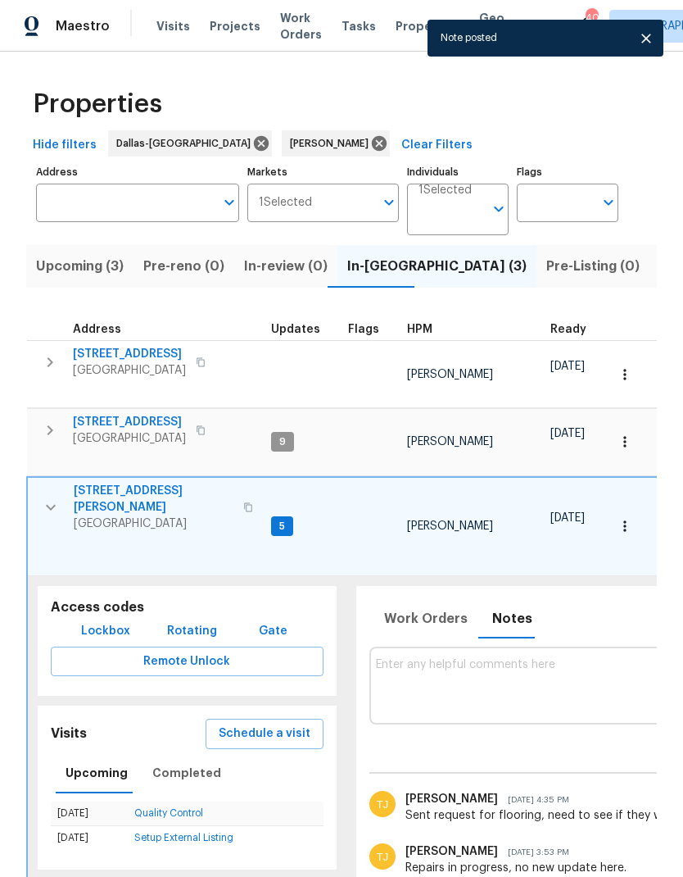
scroll to position [0, 0]
click at [58, 497] on icon "button" at bounding box center [51, 507] width 20 height 20
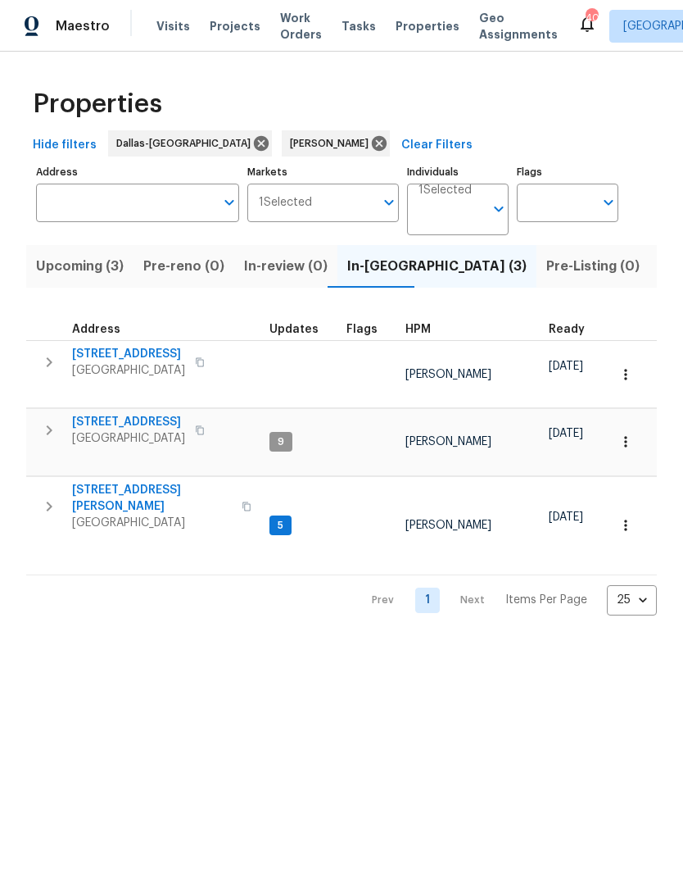
click at [120, 482] on span "[STREET_ADDRESS][PERSON_NAME]" at bounding box center [152, 498] width 160 height 33
click at [84, 263] on span "Upcoming (3)" at bounding box center [80, 266] width 88 height 23
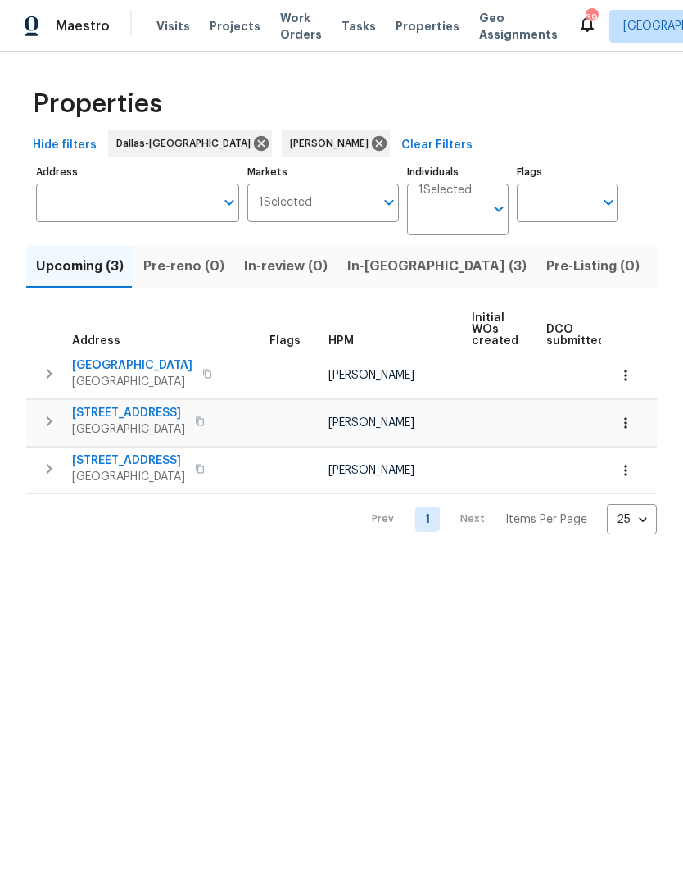
click at [635, 465] on button "button" at bounding box center [626, 470] width 36 height 36
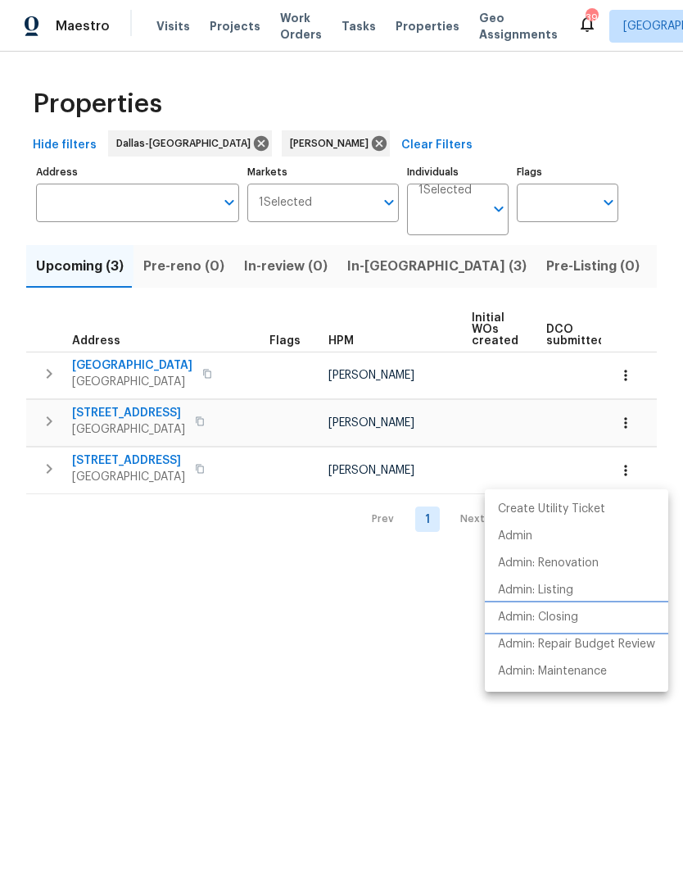
click at [570, 612] on p "Admin: Closing" at bounding box center [538, 617] width 80 height 17
click at [576, 259] on div at bounding box center [341, 438] width 683 height 877
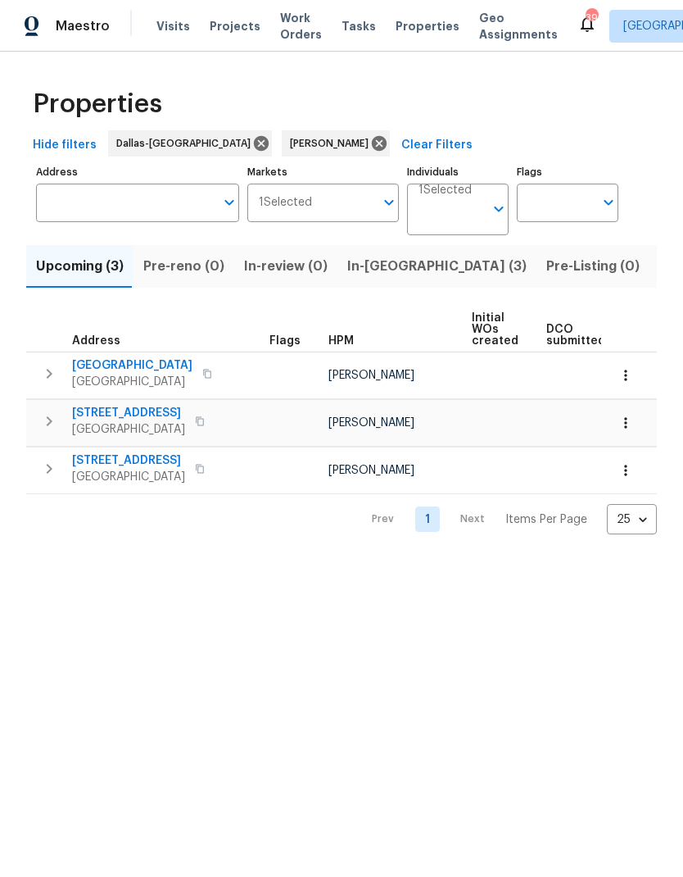
click at [660, 270] on span "Listed (11)" at bounding box center [692, 266] width 65 height 23
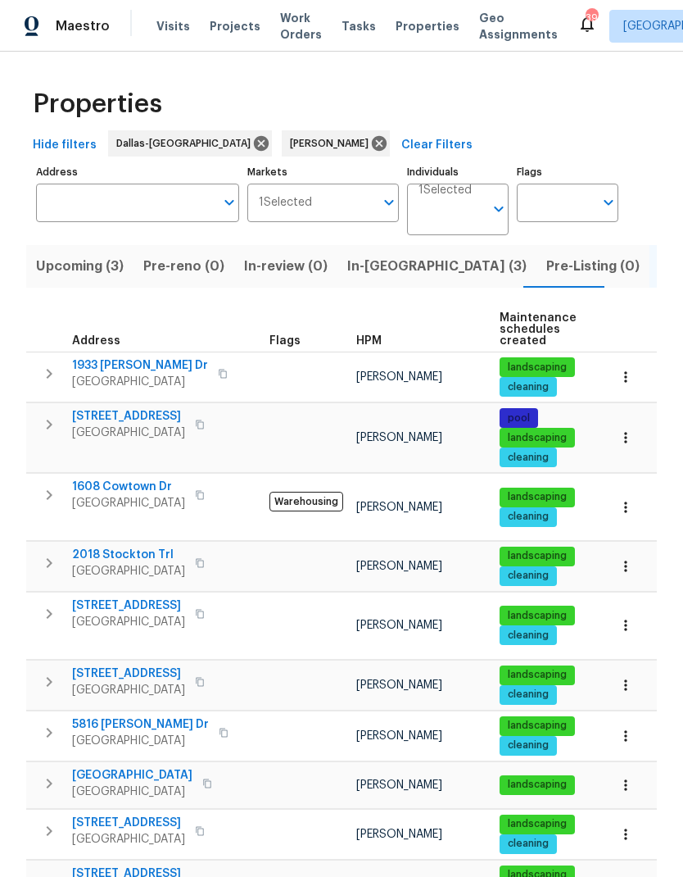
click at [137, 489] on span "1608 Cowtown Dr" at bounding box center [128, 486] width 113 height 16
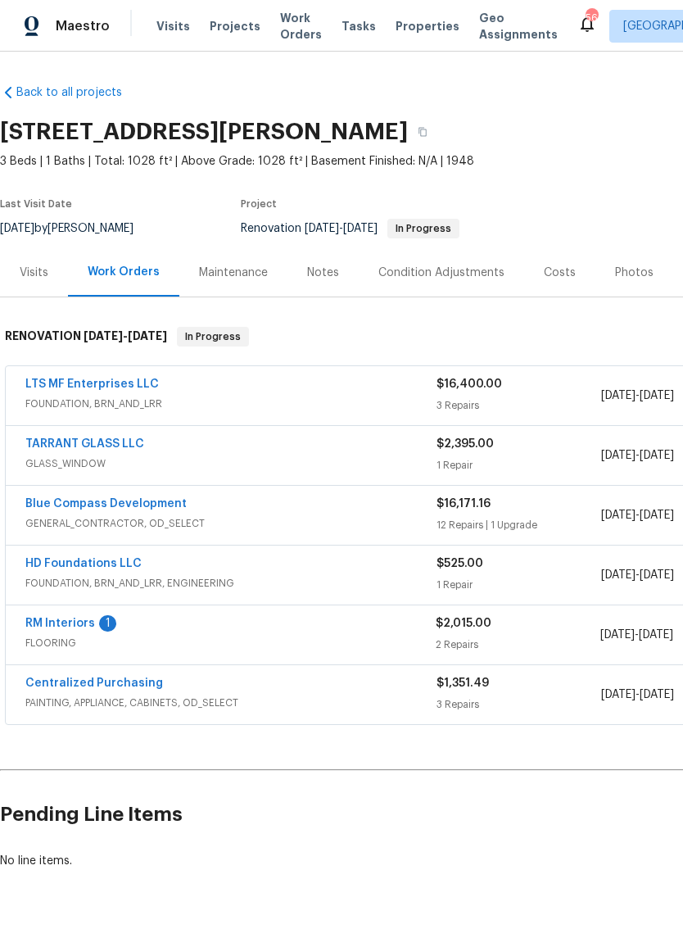
click at [79, 625] on link "RM Interiors" at bounding box center [60, 623] width 70 height 11
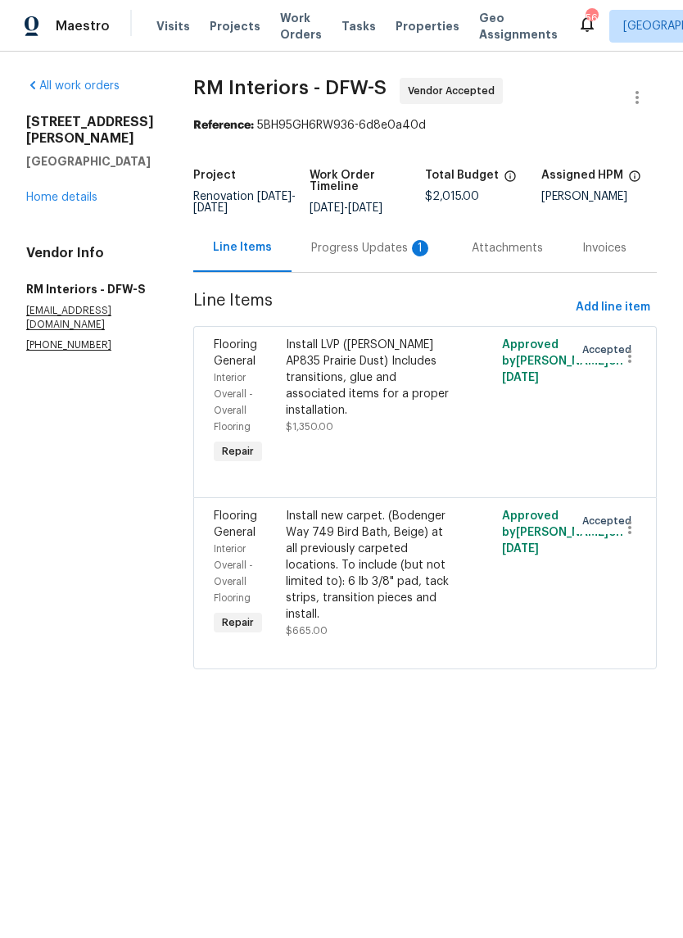
click at [361, 257] on div "Progress Updates 1" at bounding box center [372, 248] width 161 height 48
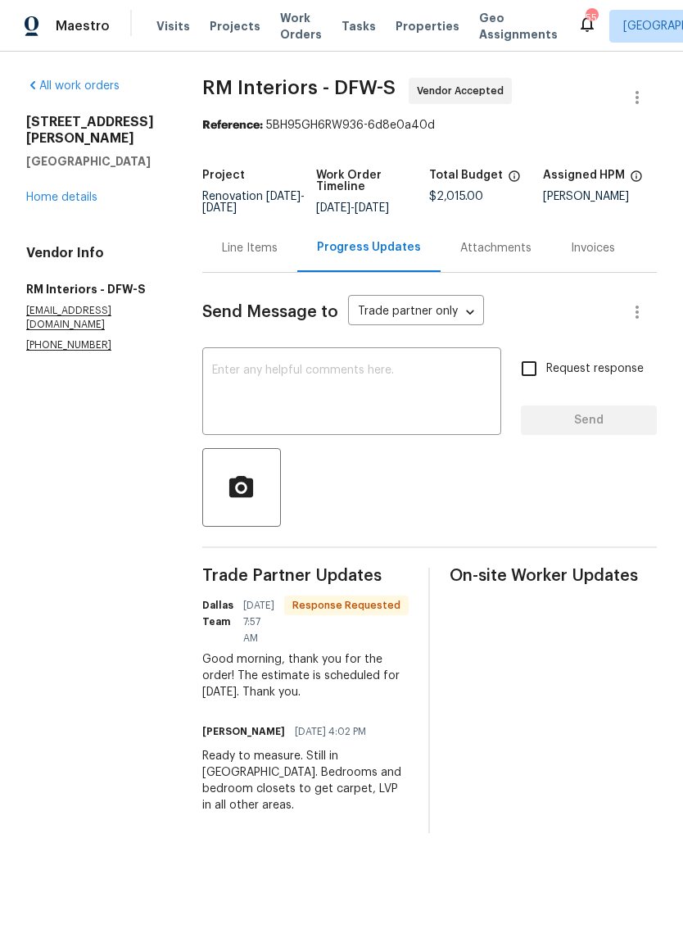
click at [294, 377] on textarea at bounding box center [351, 393] width 279 height 57
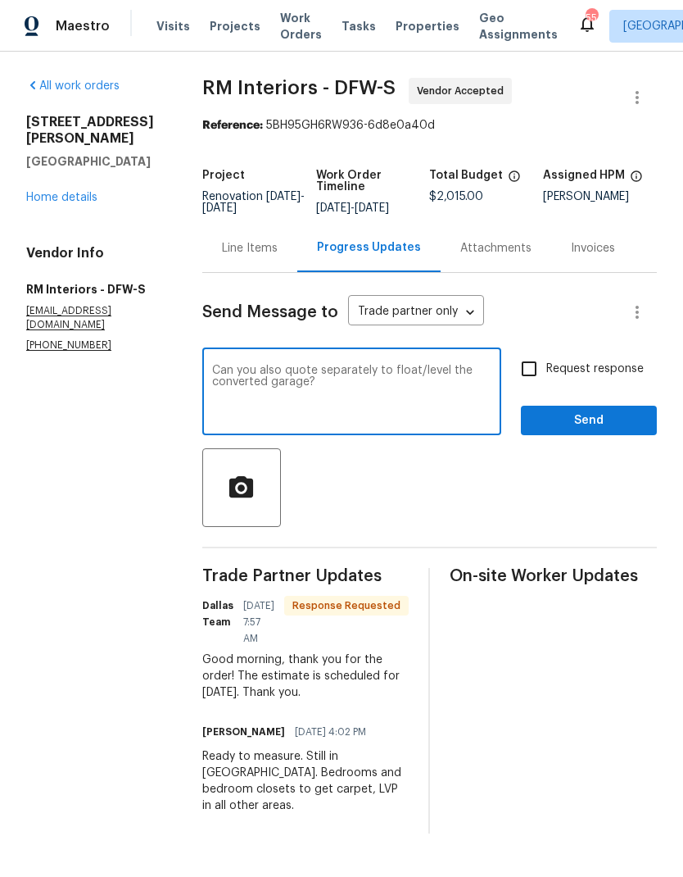
type textarea "Can you also quote separately to float/level the converted garage?"
click at [533, 371] on input "Request response" at bounding box center [529, 368] width 34 height 34
checkbox input "true"
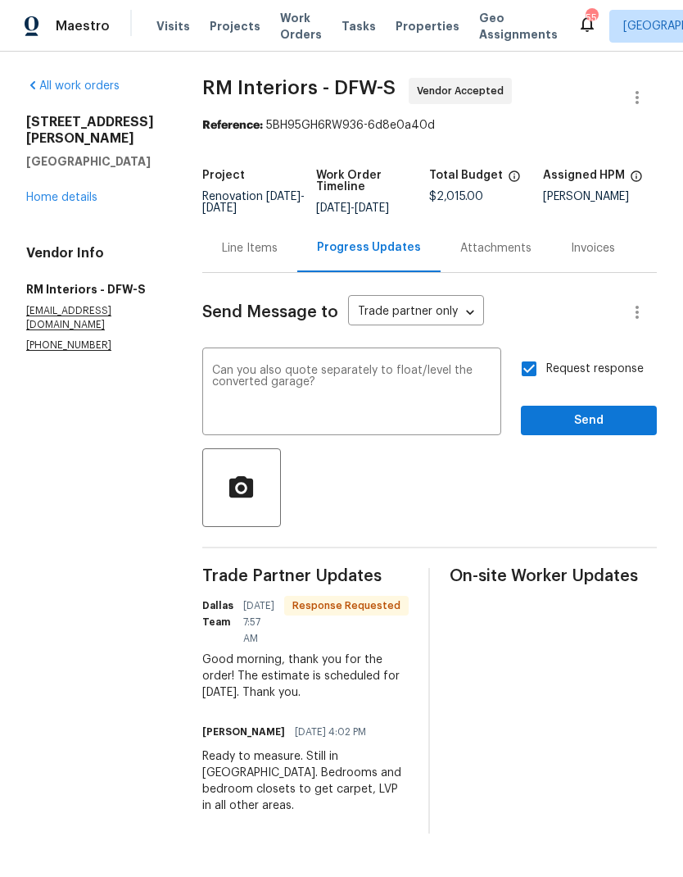
click at [428, 392] on textarea "Can you also quote separately to float/level the converted garage?" at bounding box center [351, 393] width 279 height 57
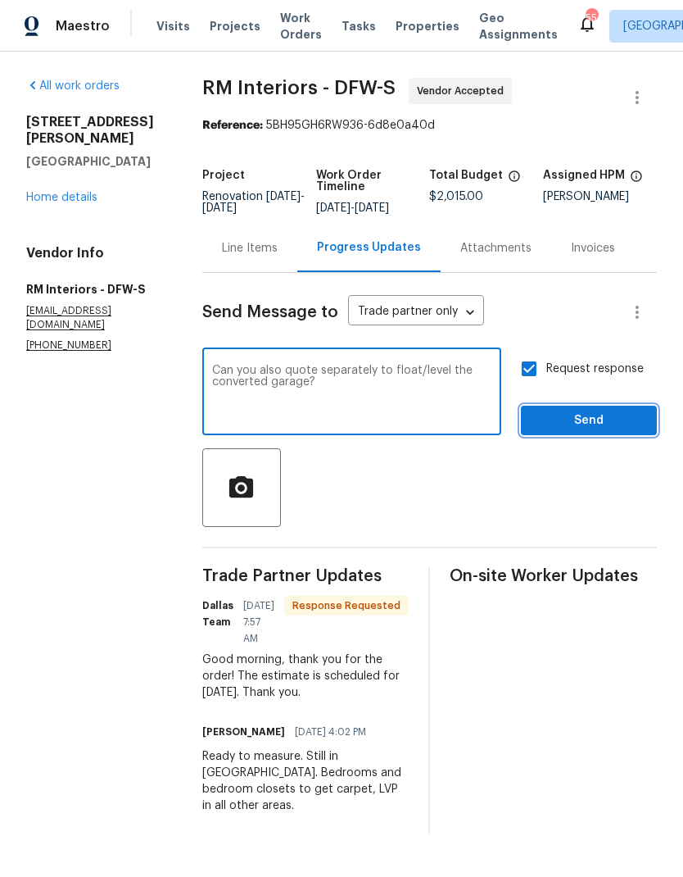
click at [595, 420] on span "Send" at bounding box center [589, 420] width 110 height 20
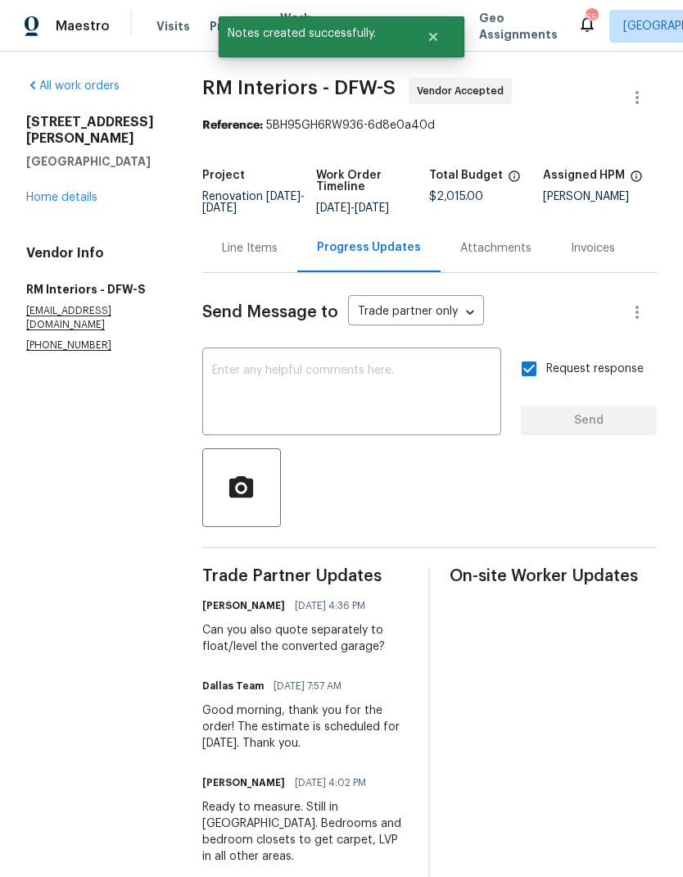
click at [70, 192] on link "Home details" at bounding box center [61, 197] width 71 height 11
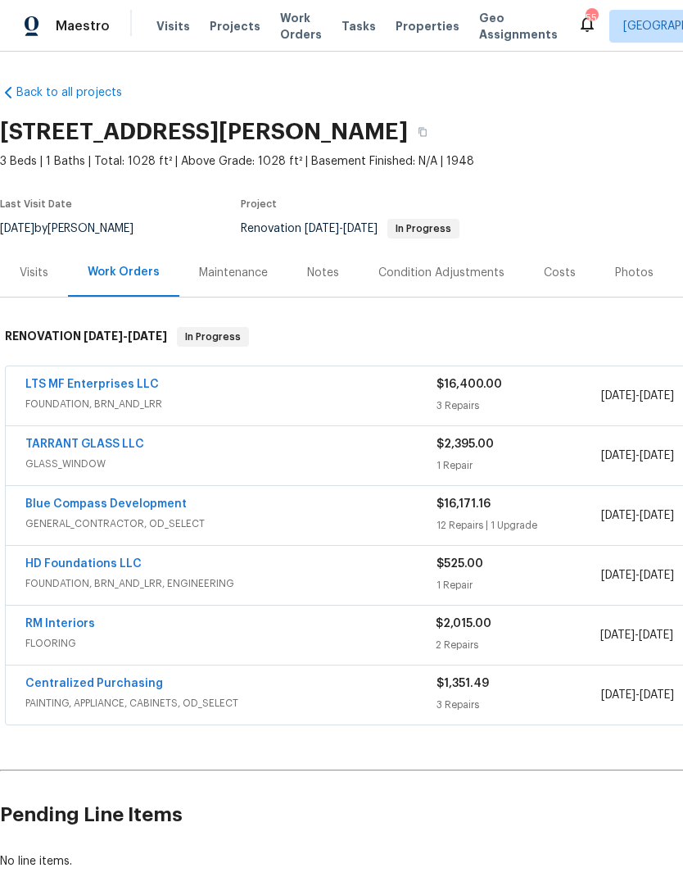
click at [473, 271] on div "Condition Adjustments" at bounding box center [441, 273] width 126 height 16
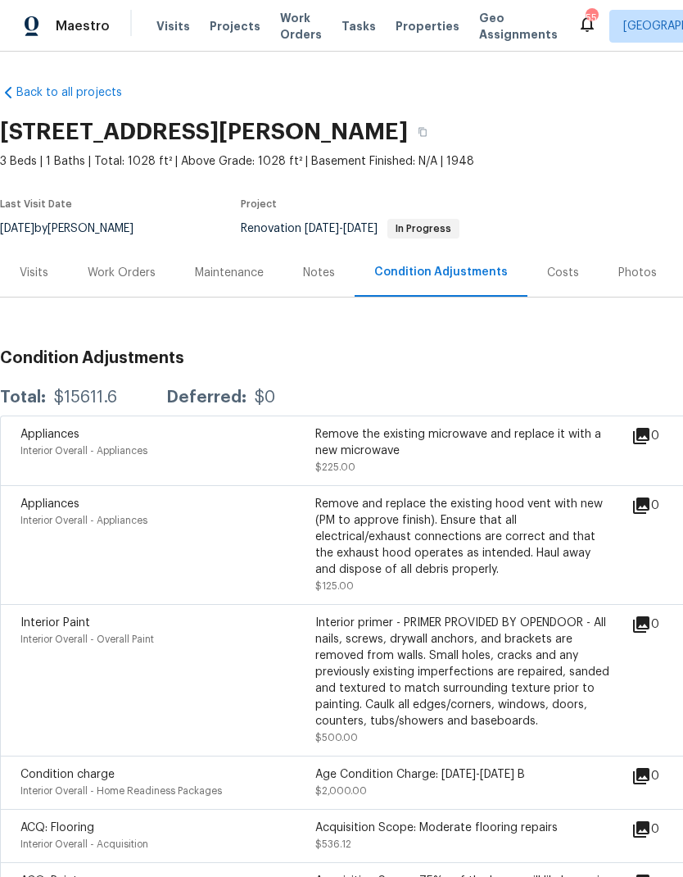
click at [562, 276] on div "Costs" at bounding box center [563, 273] width 32 height 16
